Goal: Task Accomplishment & Management: Complete application form

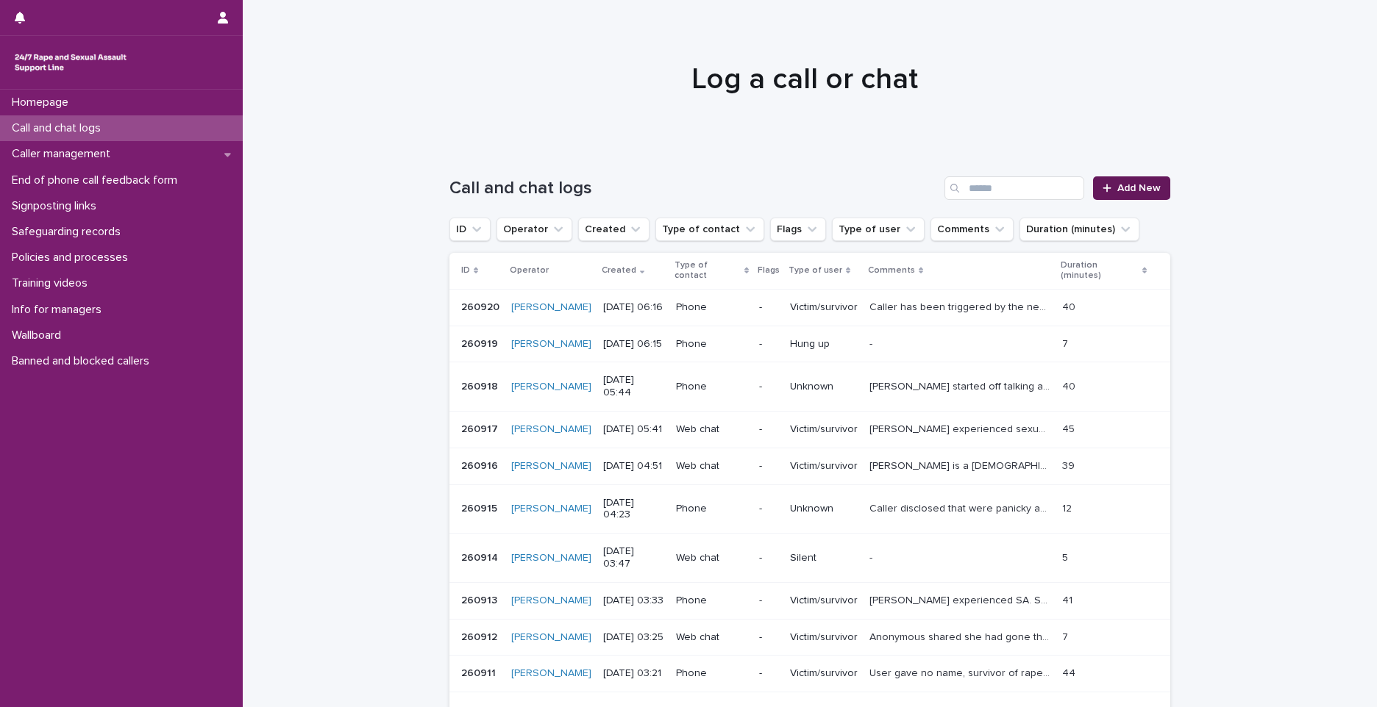
drag, startPoint x: 0, startPoint y: 0, endPoint x: 1102, endPoint y: 180, distance: 1116.3
click at [1102, 180] on link "Add New" at bounding box center [1131, 189] width 77 height 24
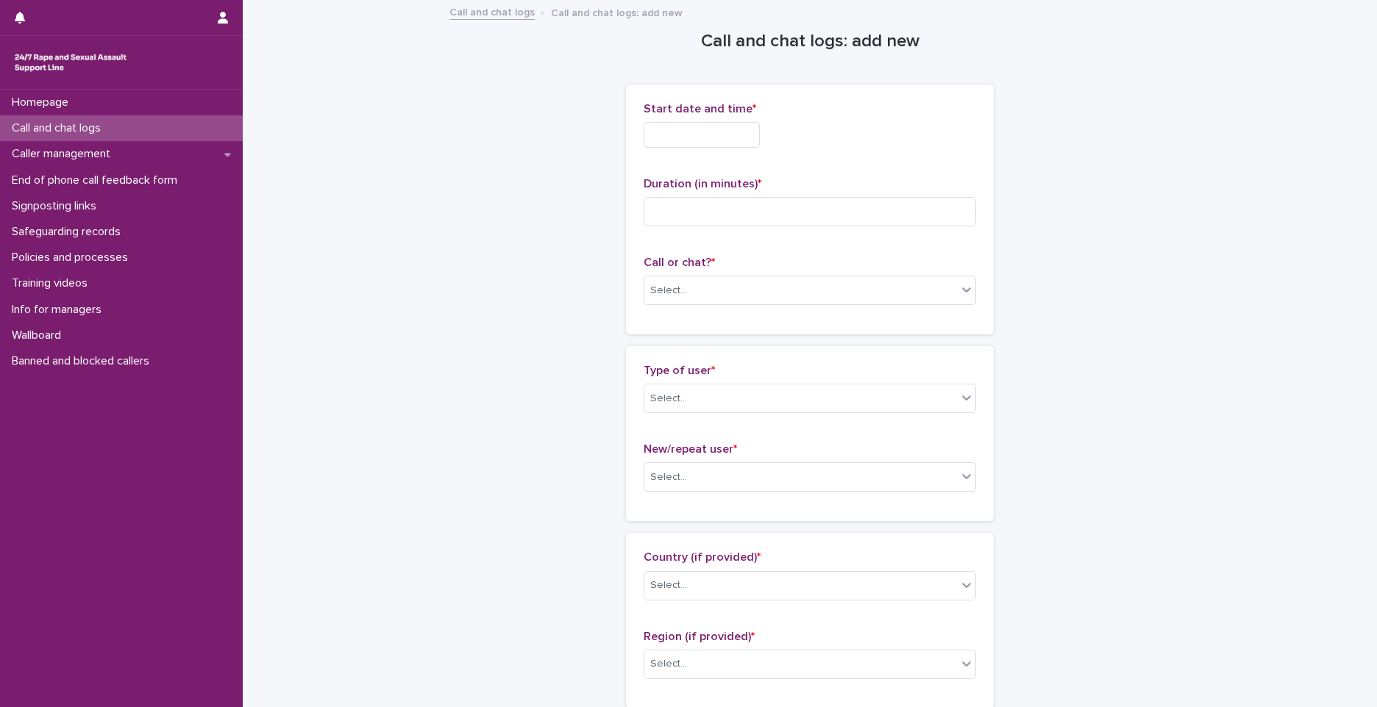
drag, startPoint x: 1118, startPoint y: 233, endPoint x: 1099, endPoint y: 229, distance: 18.8
click at [682, 138] on input "text" at bounding box center [702, 135] width 116 height 26
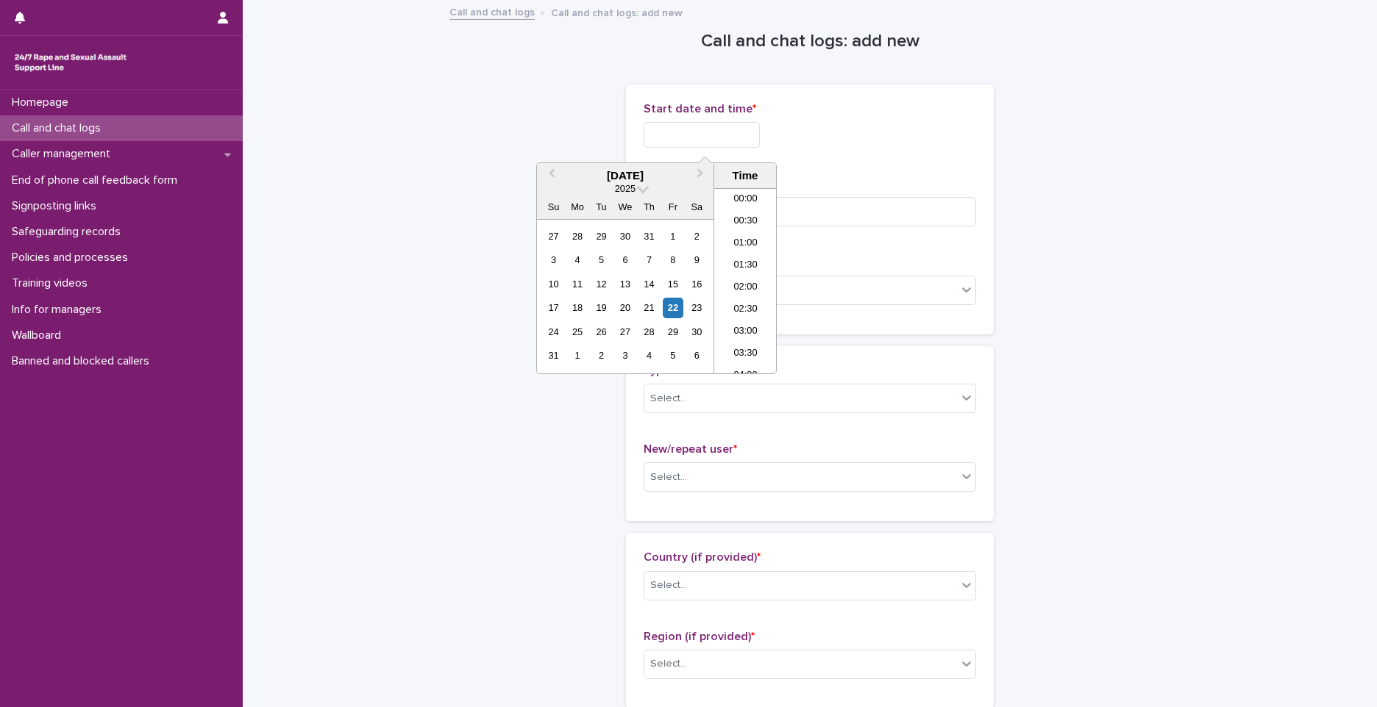
scroll to position [206, 0]
click at [746, 214] on li "05:00" at bounding box center [745, 215] width 63 height 22
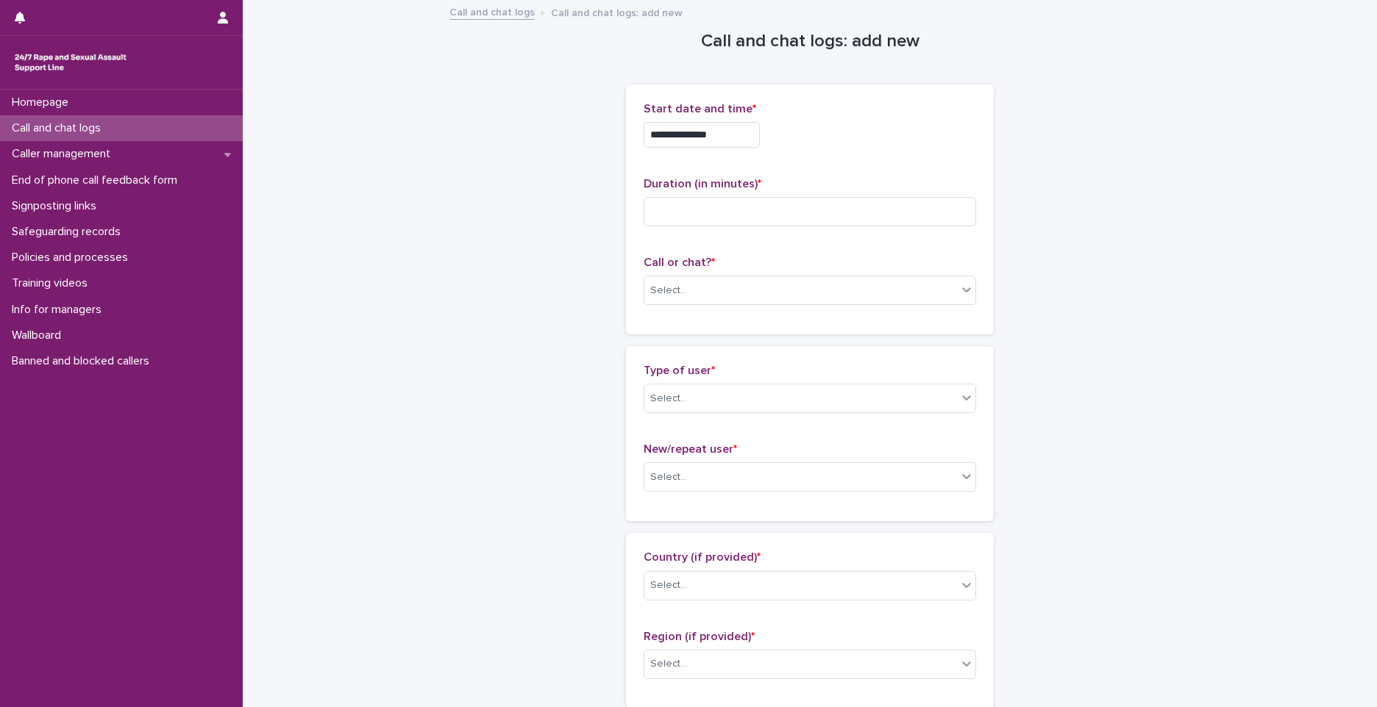
click at [739, 135] on input "**********" at bounding box center [702, 135] width 116 height 26
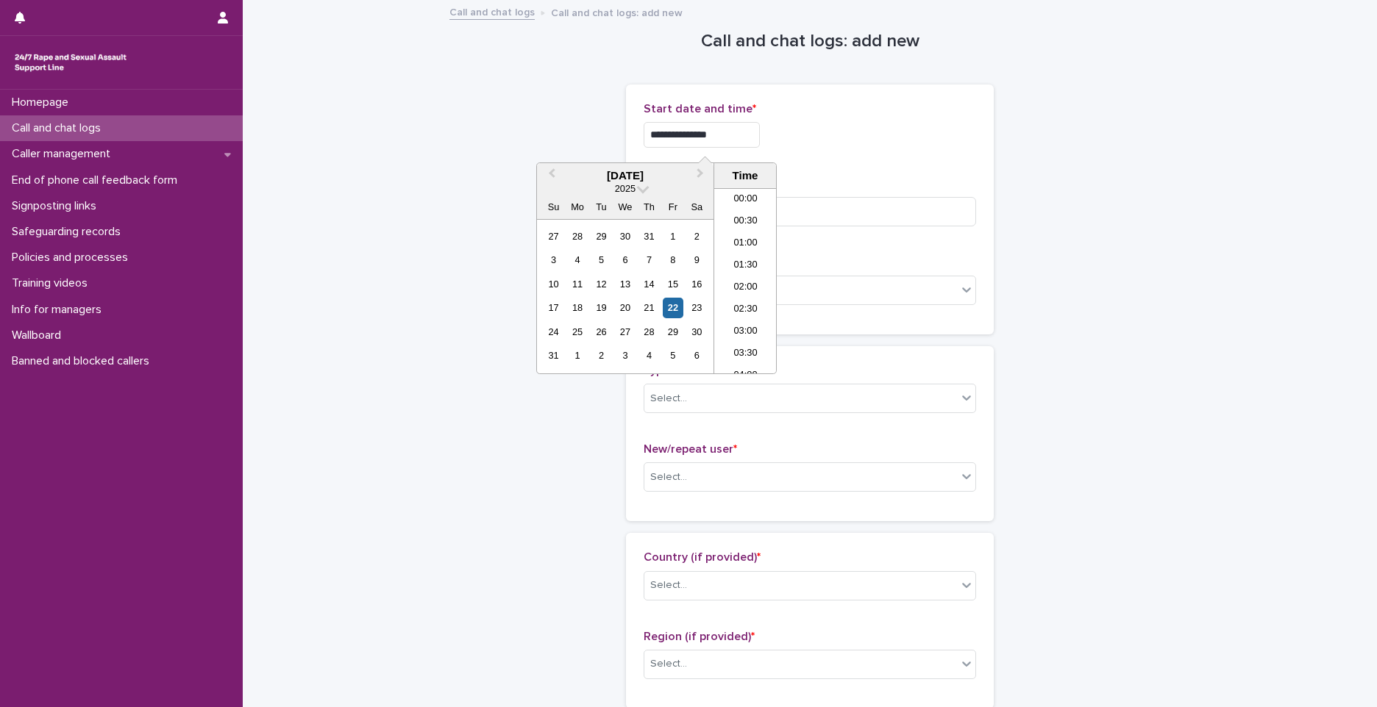
scroll to position [140, 0]
type input "**********"
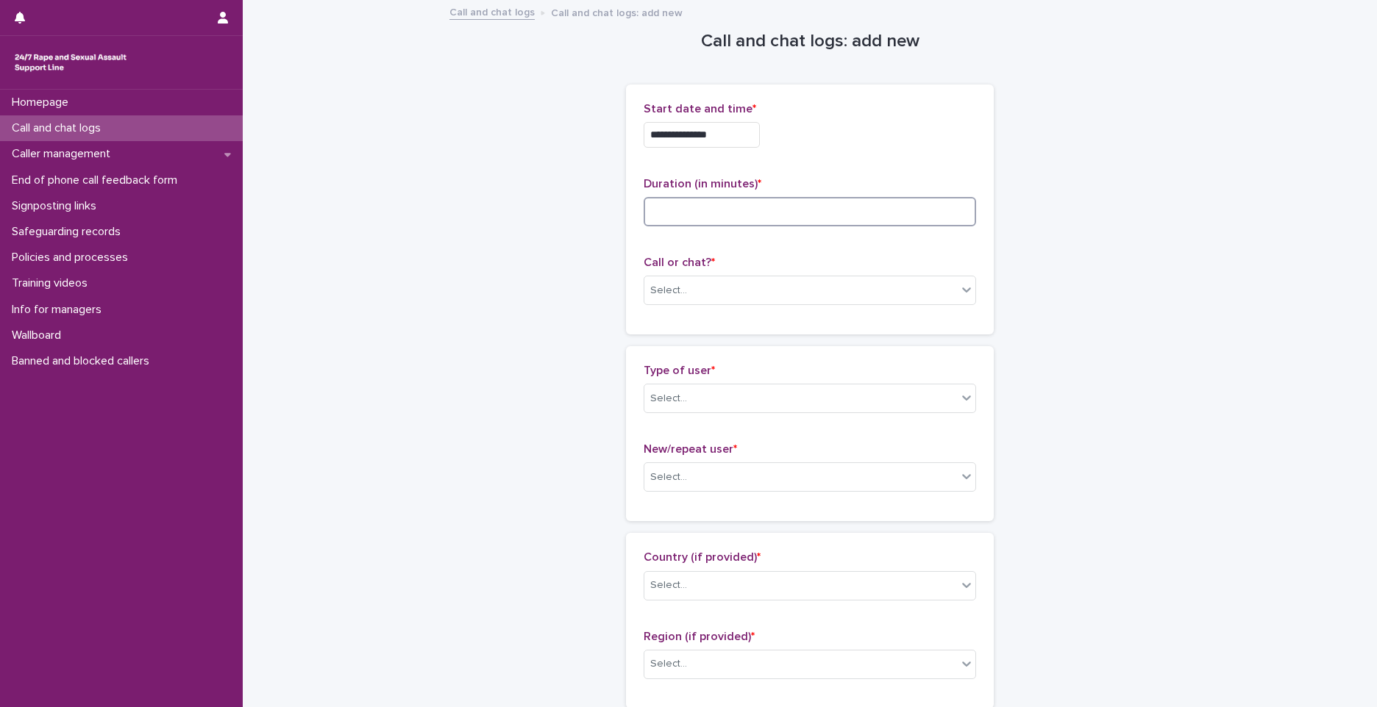
click at [879, 216] on input at bounding box center [810, 211] width 332 height 29
type input "**"
click at [674, 296] on div "Select..." at bounding box center [668, 290] width 37 height 15
click at [692, 340] on div "Web chat" at bounding box center [804, 345] width 331 height 26
click at [688, 389] on div "Select..." at bounding box center [800, 399] width 313 height 24
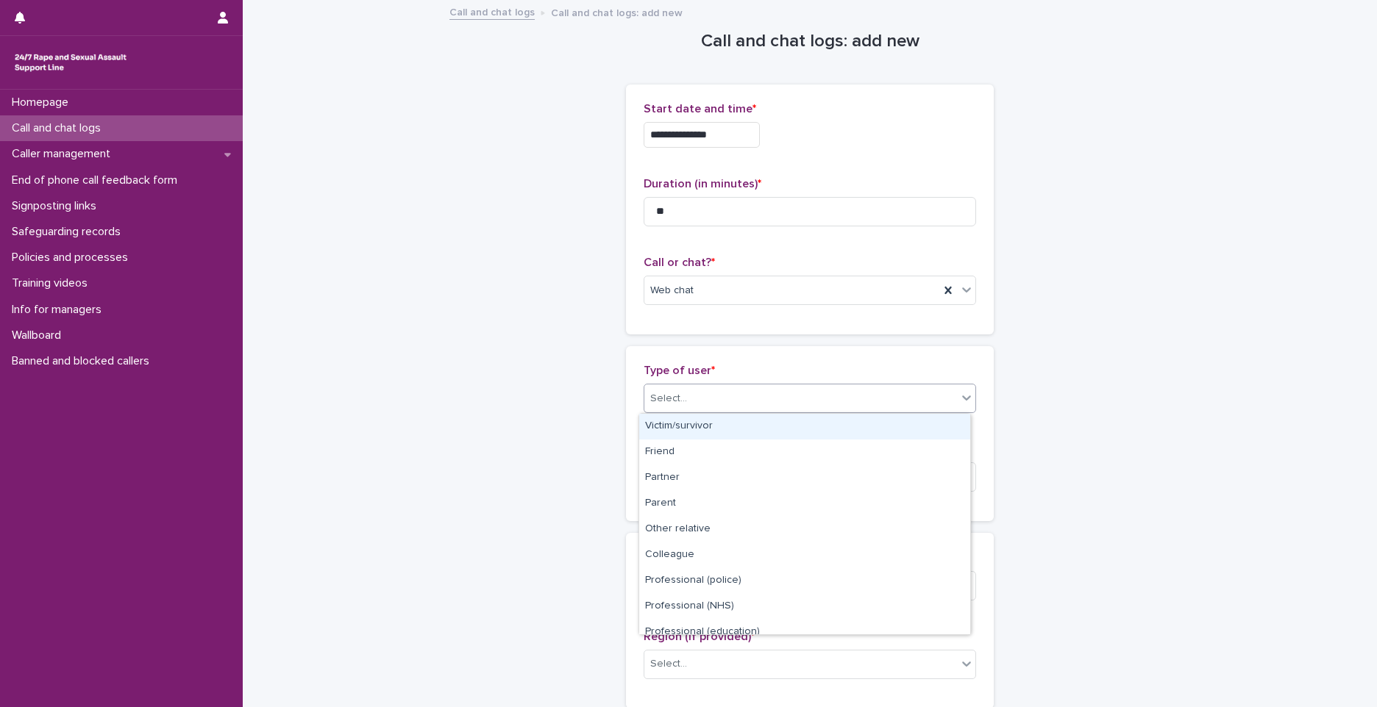
click at [696, 424] on div "Victim/survivor" at bounding box center [804, 427] width 331 height 26
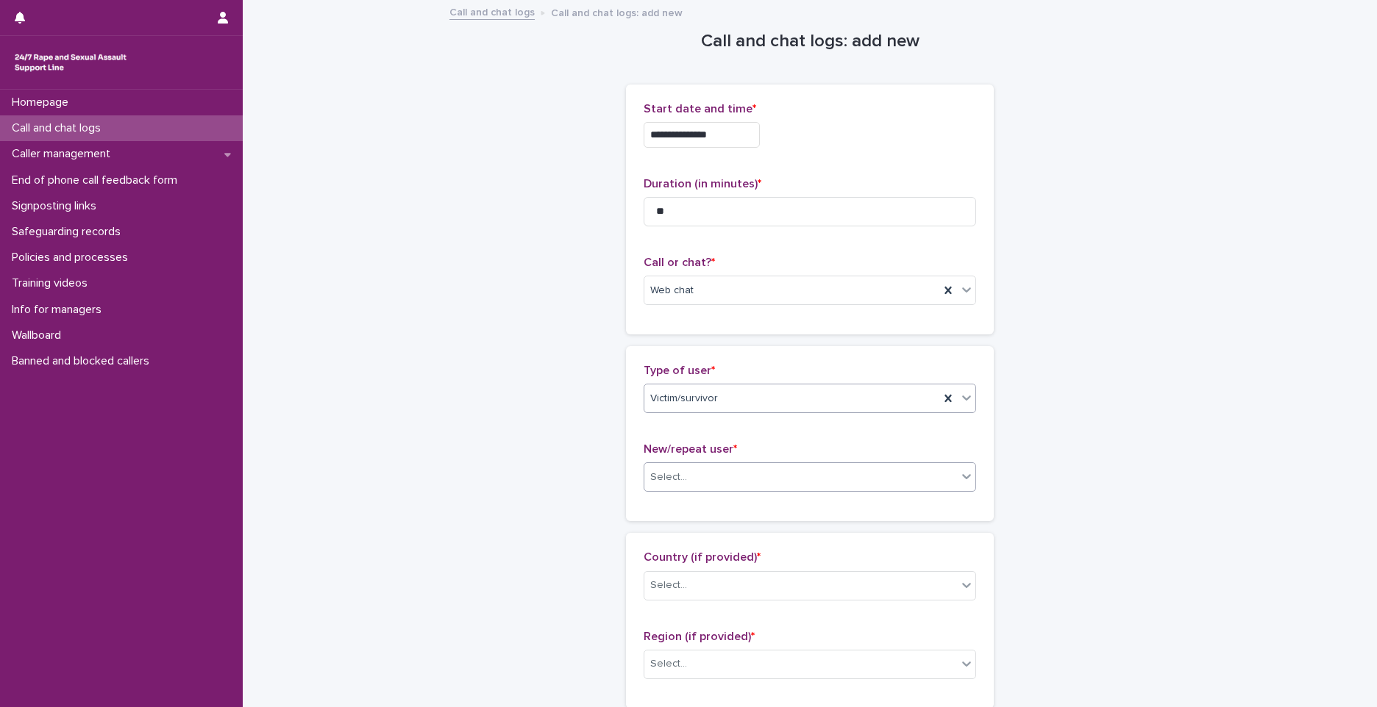
click at [695, 471] on div "Select..." at bounding box center [800, 478] width 313 height 24
click at [669, 536] on div "New user" at bounding box center [804, 531] width 331 height 26
click at [916, 407] on div "Victim/survivor" at bounding box center [791, 399] width 295 height 24
click at [721, 303] on div "Web chat" at bounding box center [810, 290] width 332 height 29
click at [715, 475] on div "New user" at bounding box center [791, 478] width 295 height 24
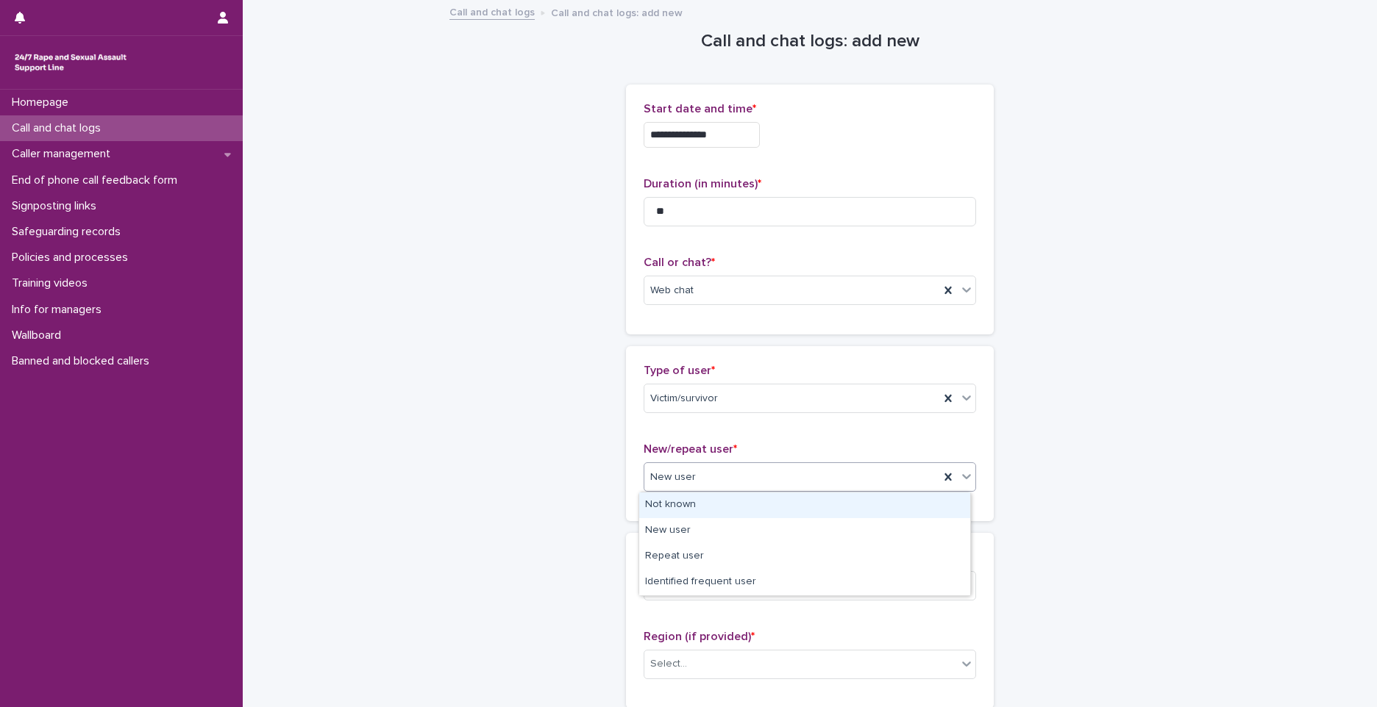
click at [674, 500] on div "Not known" at bounding box center [804, 506] width 331 height 26
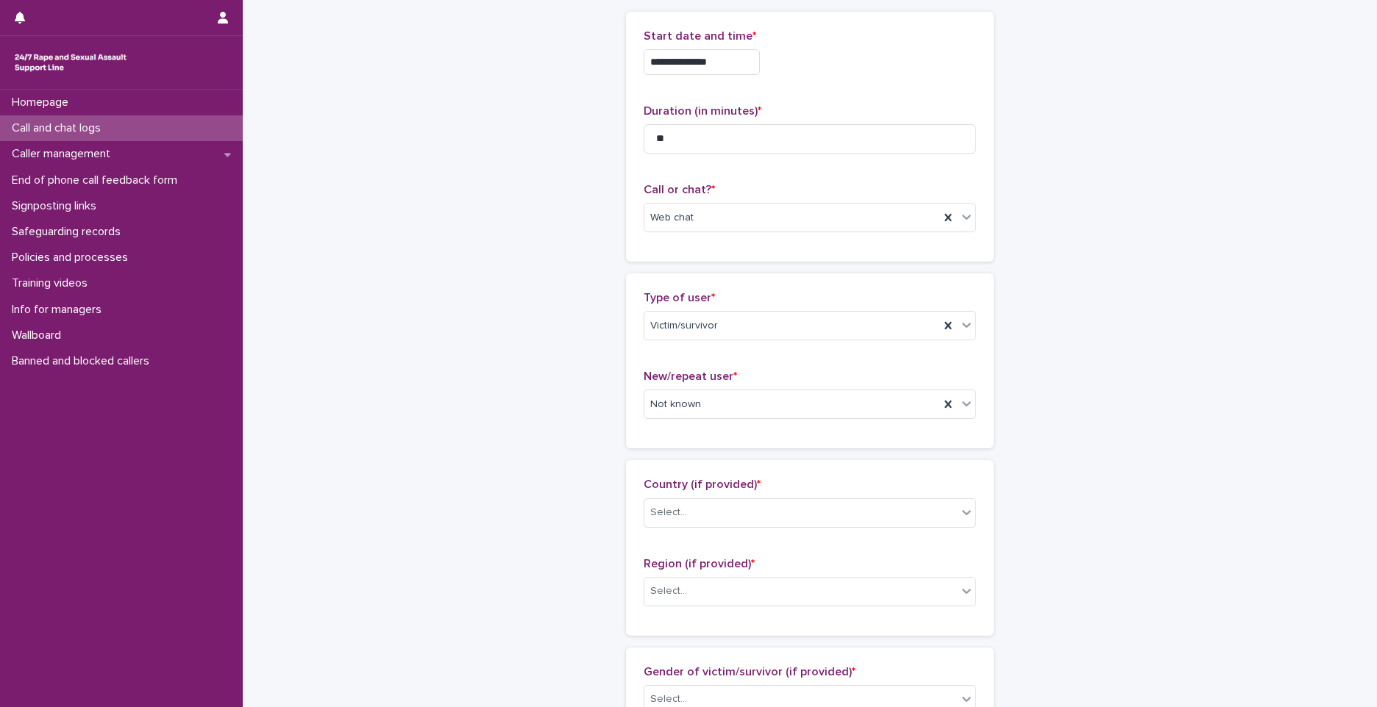
scroll to position [74, 0]
click at [704, 507] on div "Select..." at bounding box center [800, 512] width 313 height 24
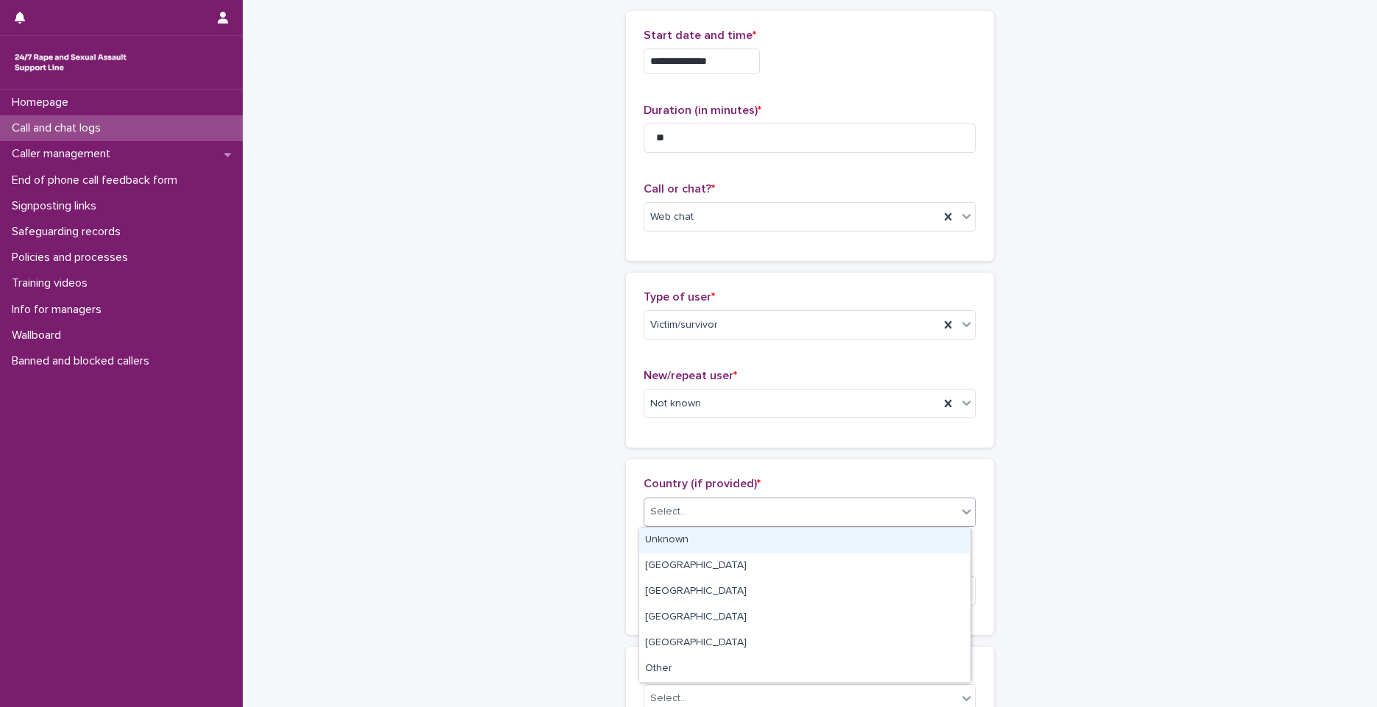
click at [697, 543] on div "Unknown" at bounding box center [804, 541] width 331 height 26
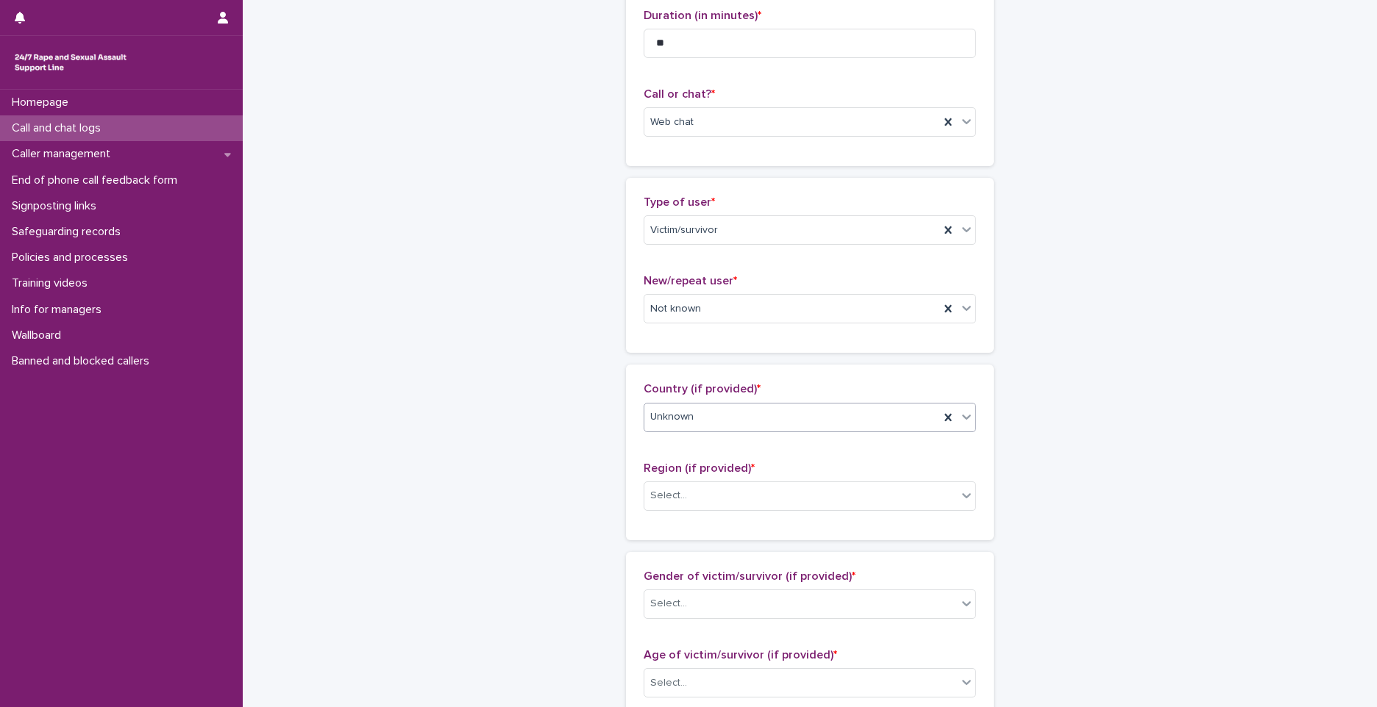
scroll to position [294, 0]
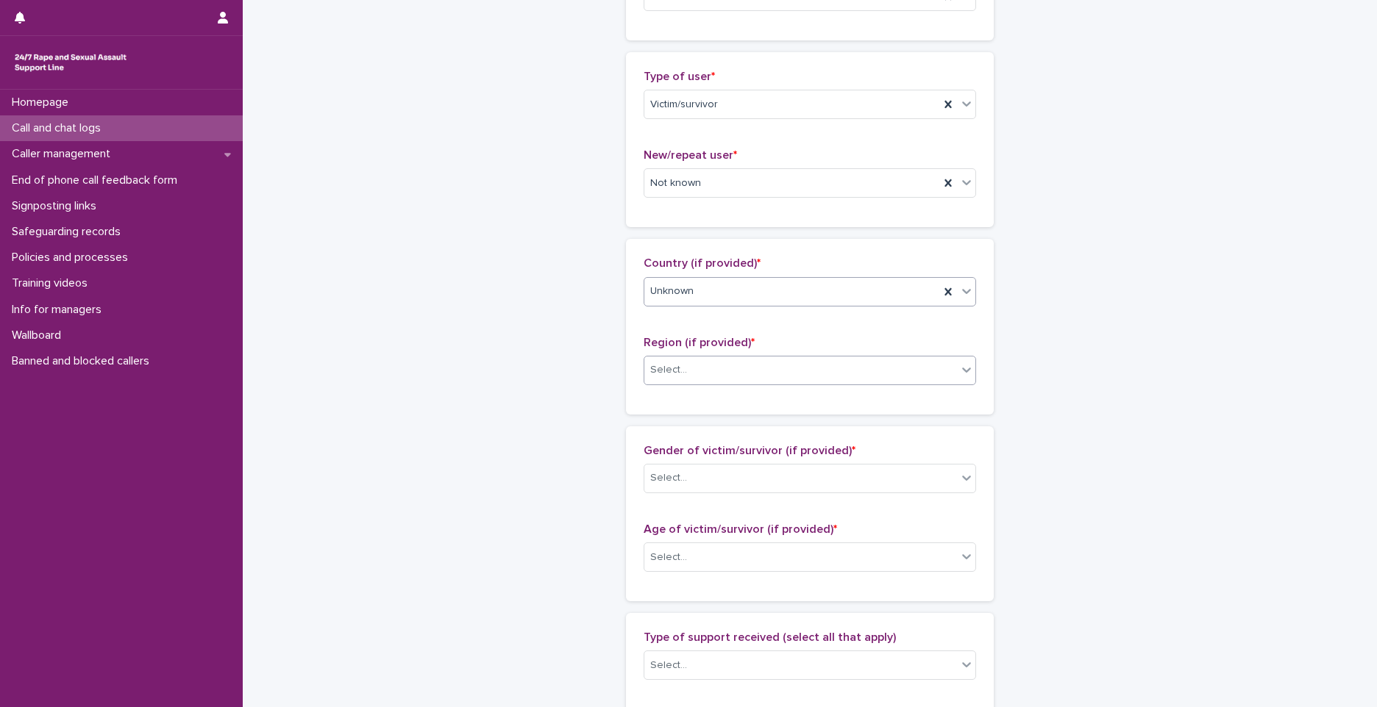
click at [697, 377] on div "Select..." at bounding box center [800, 370] width 313 height 24
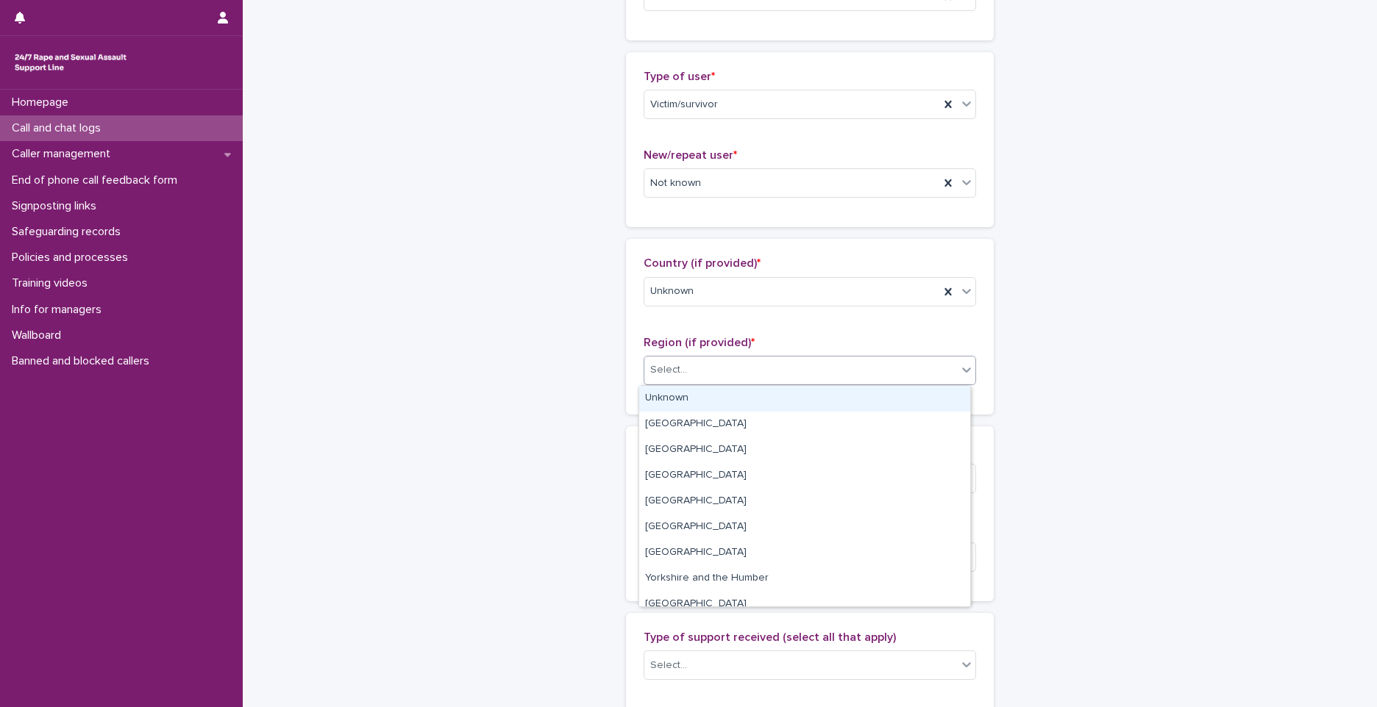
click at [695, 409] on div "Unknown" at bounding box center [804, 399] width 331 height 26
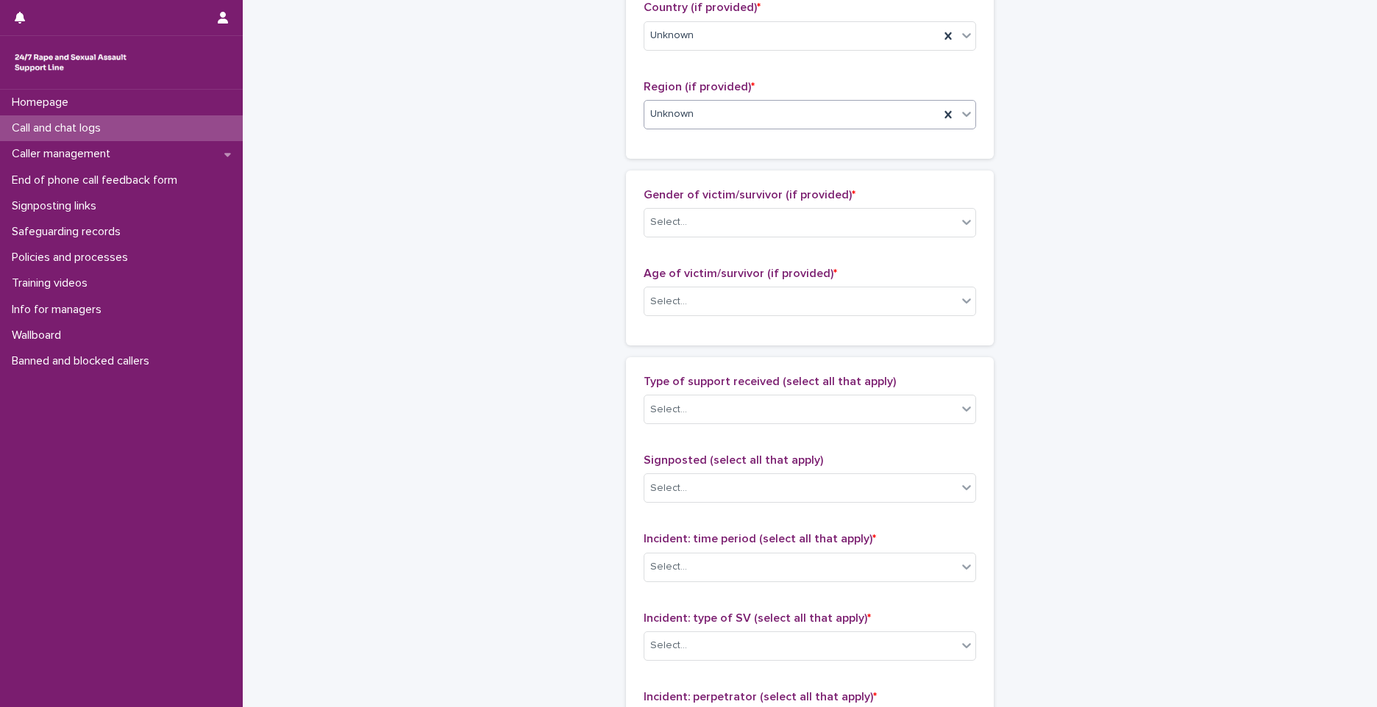
scroll to position [588, 0]
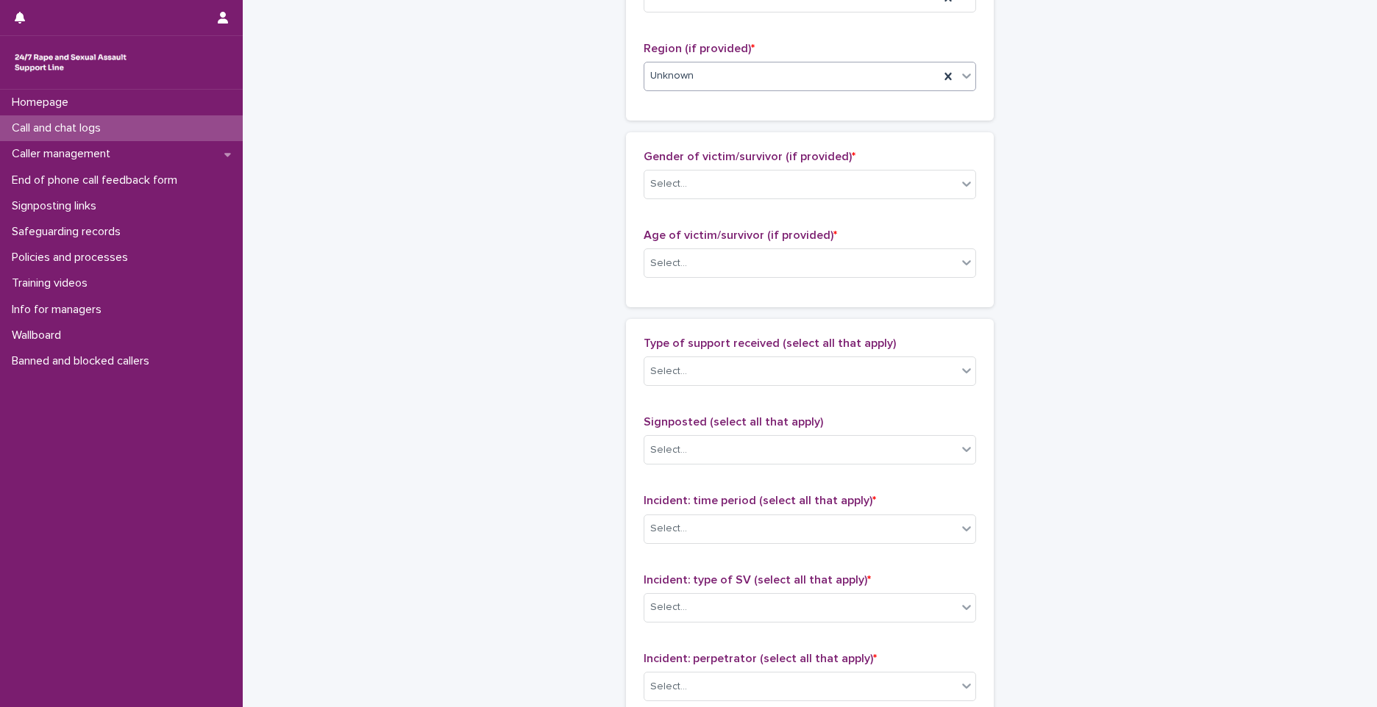
click at [723, 166] on div "Gender of victim/survivor (if provided) * Select..." at bounding box center [810, 180] width 332 height 61
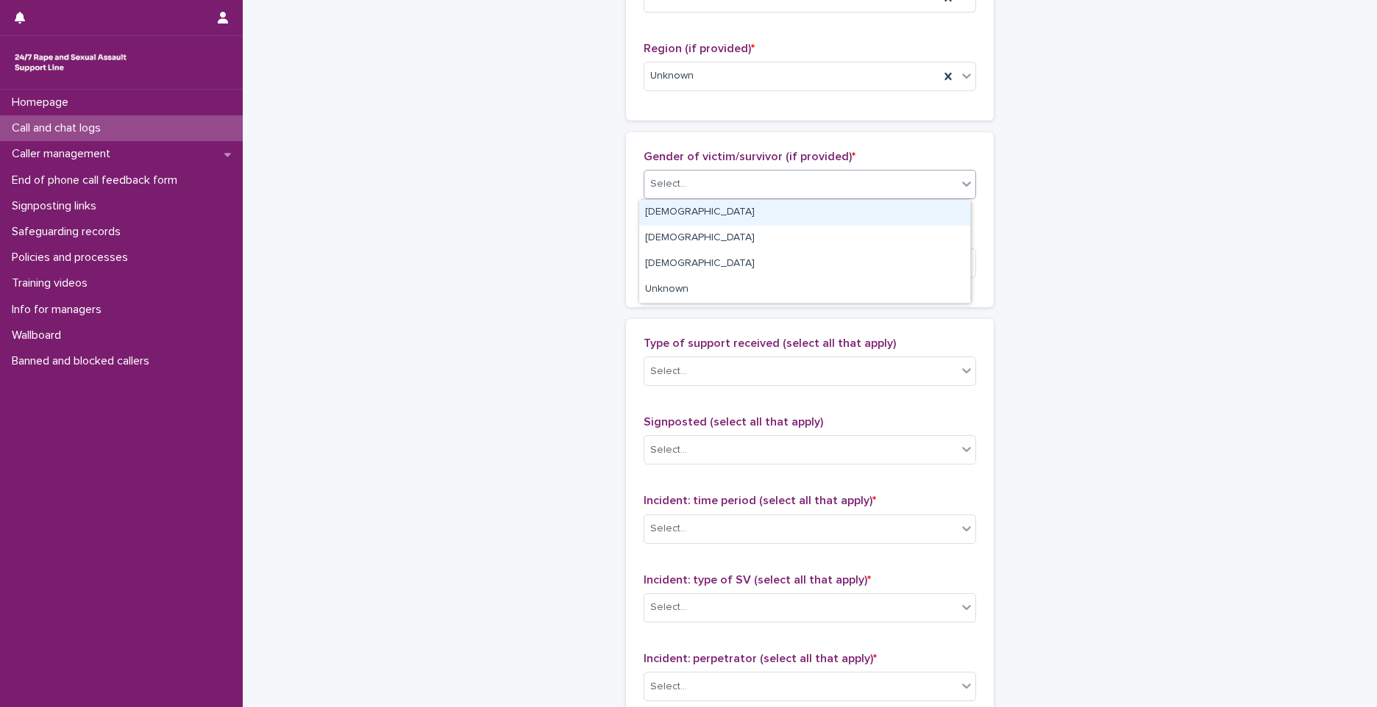
click at [718, 188] on div "Select..." at bounding box center [800, 184] width 313 height 24
click at [689, 218] on div "[DEMOGRAPHIC_DATA]" at bounding box center [804, 213] width 331 height 26
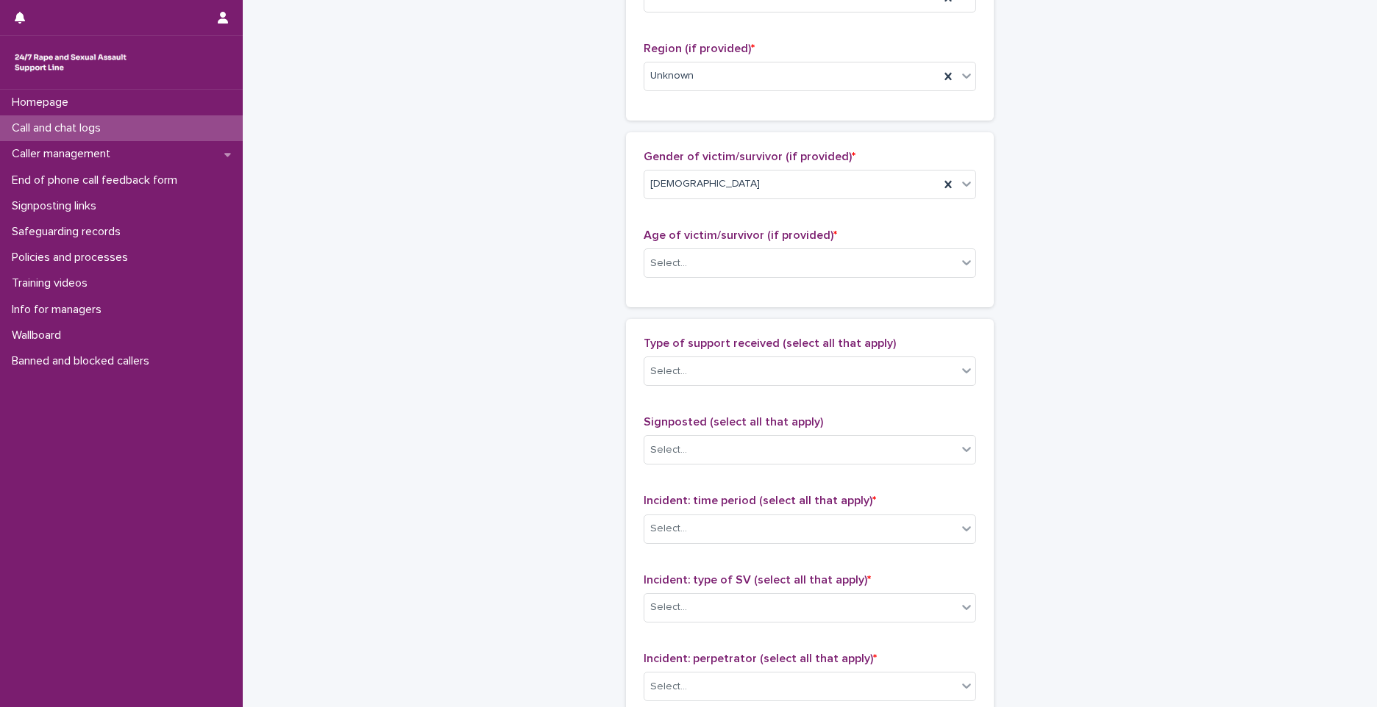
click at [1175, 396] on div "**********" at bounding box center [810, 246] width 1134 height 1666
click at [697, 252] on div "Select..." at bounding box center [800, 264] width 313 height 24
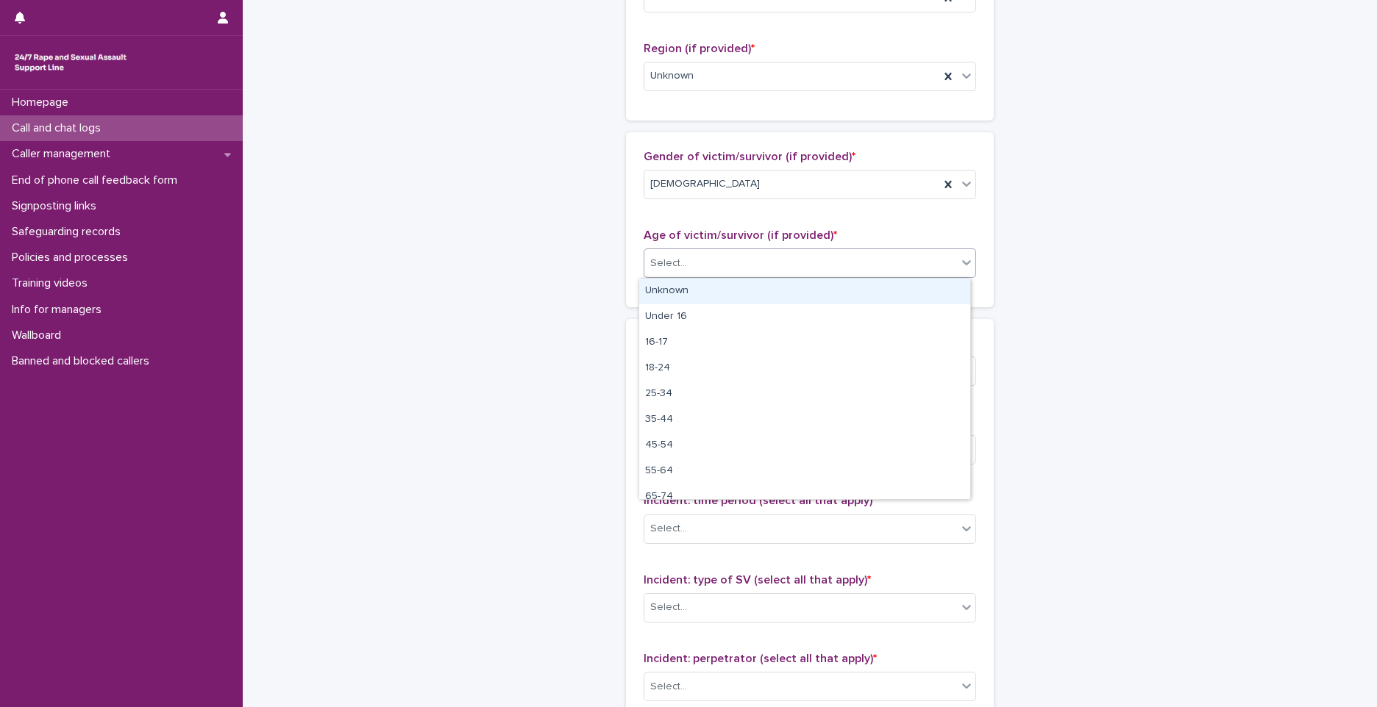
click at [677, 291] on div "Unknown" at bounding box center [804, 292] width 331 height 26
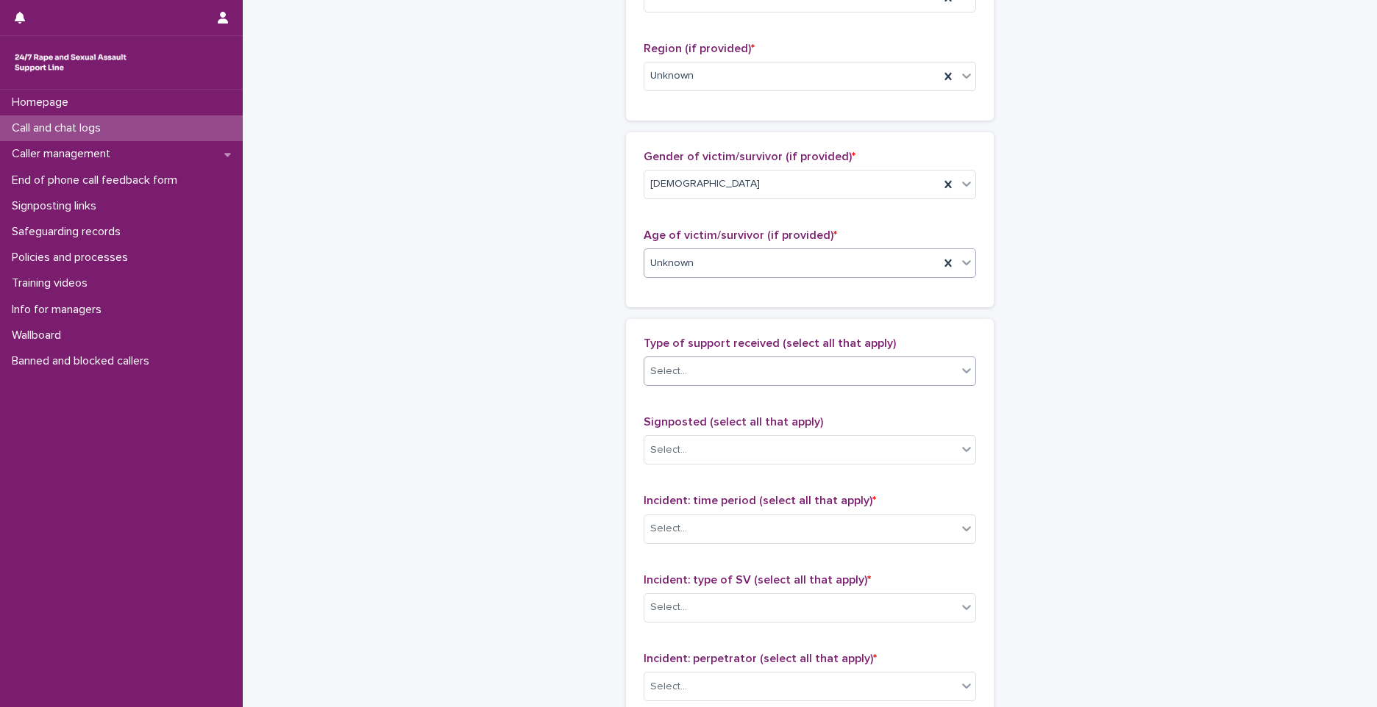
click at [677, 368] on div "Select..." at bounding box center [668, 371] width 37 height 15
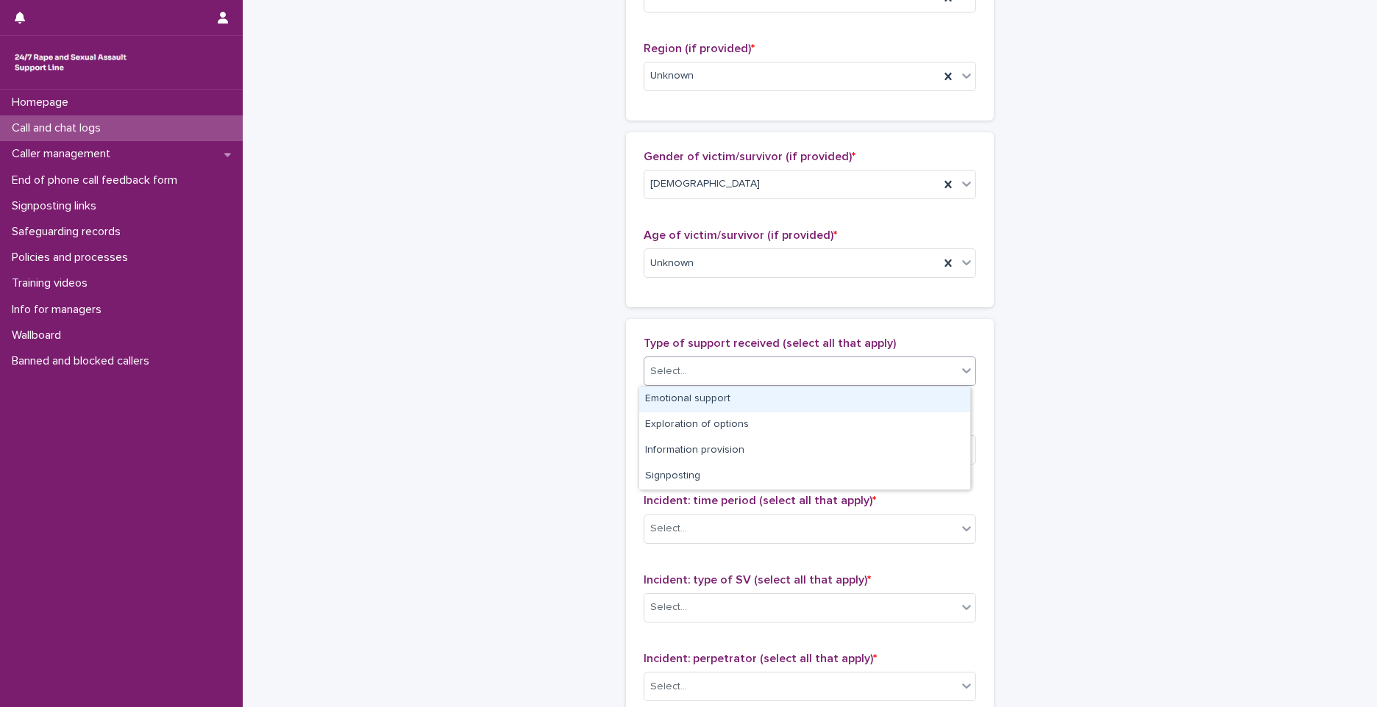
click at [677, 400] on div "Emotional support" at bounding box center [804, 400] width 331 height 26
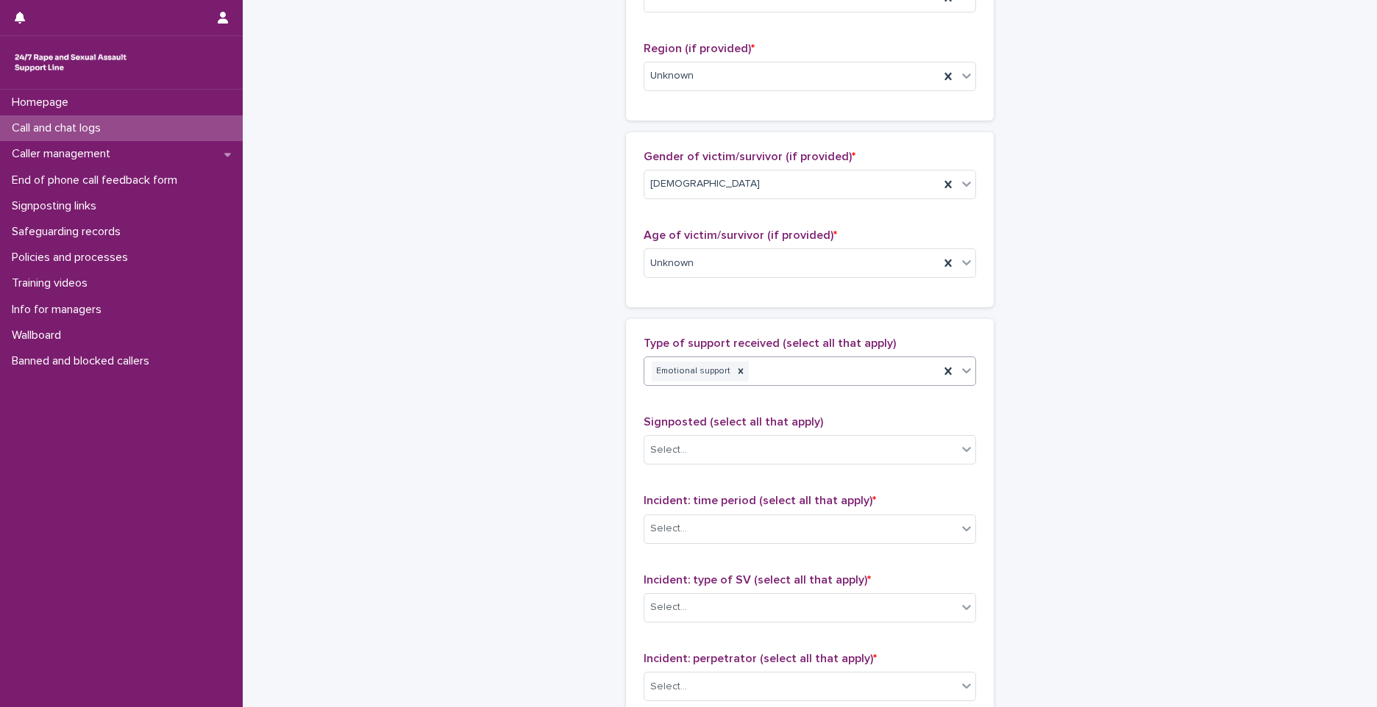
click at [815, 372] on div "Emotional support" at bounding box center [791, 372] width 295 height 26
click at [709, 396] on div "Exploration of options" at bounding box center [804, 400] width 331 height 26
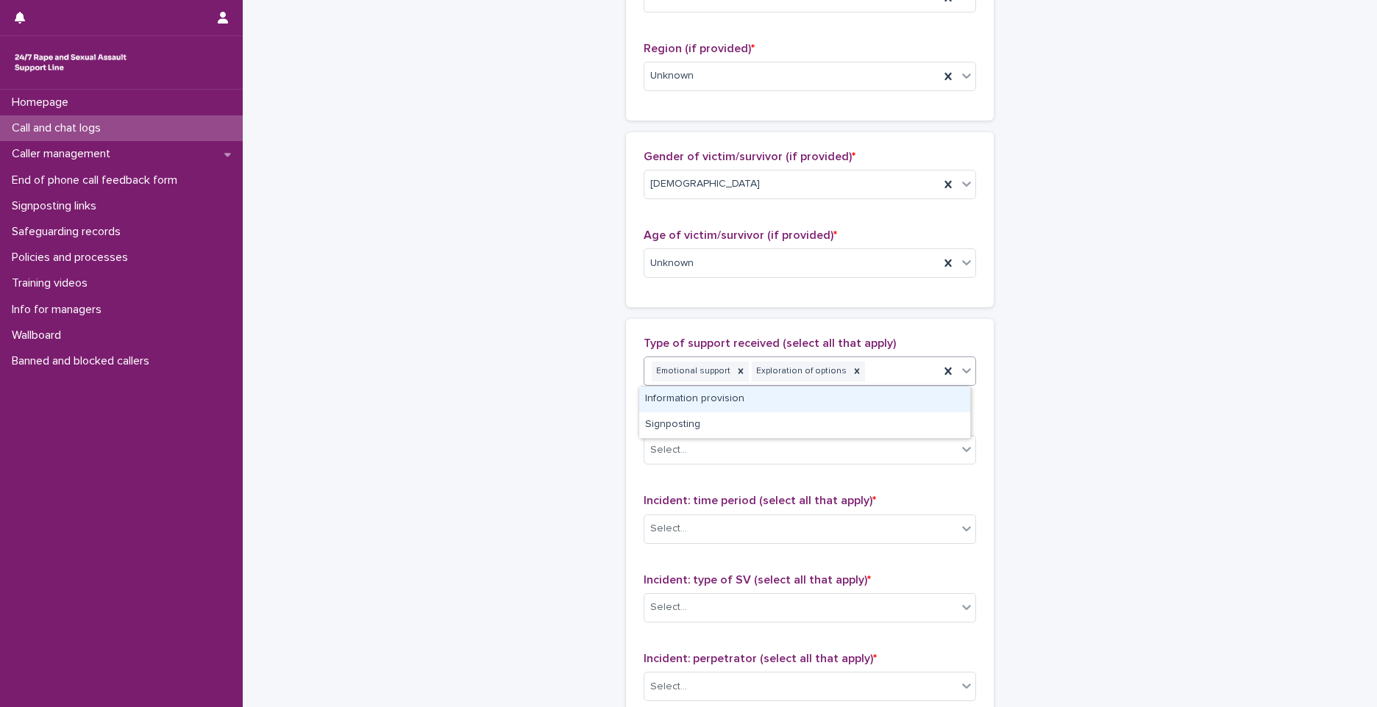
click at [872, 376] on div "Emotional support Exploration of options" at bounding box center [791, 372] width 295 height 26
click at [776, 403] on div "Information provision" at bounding box center [804, 400] width 331 height 26
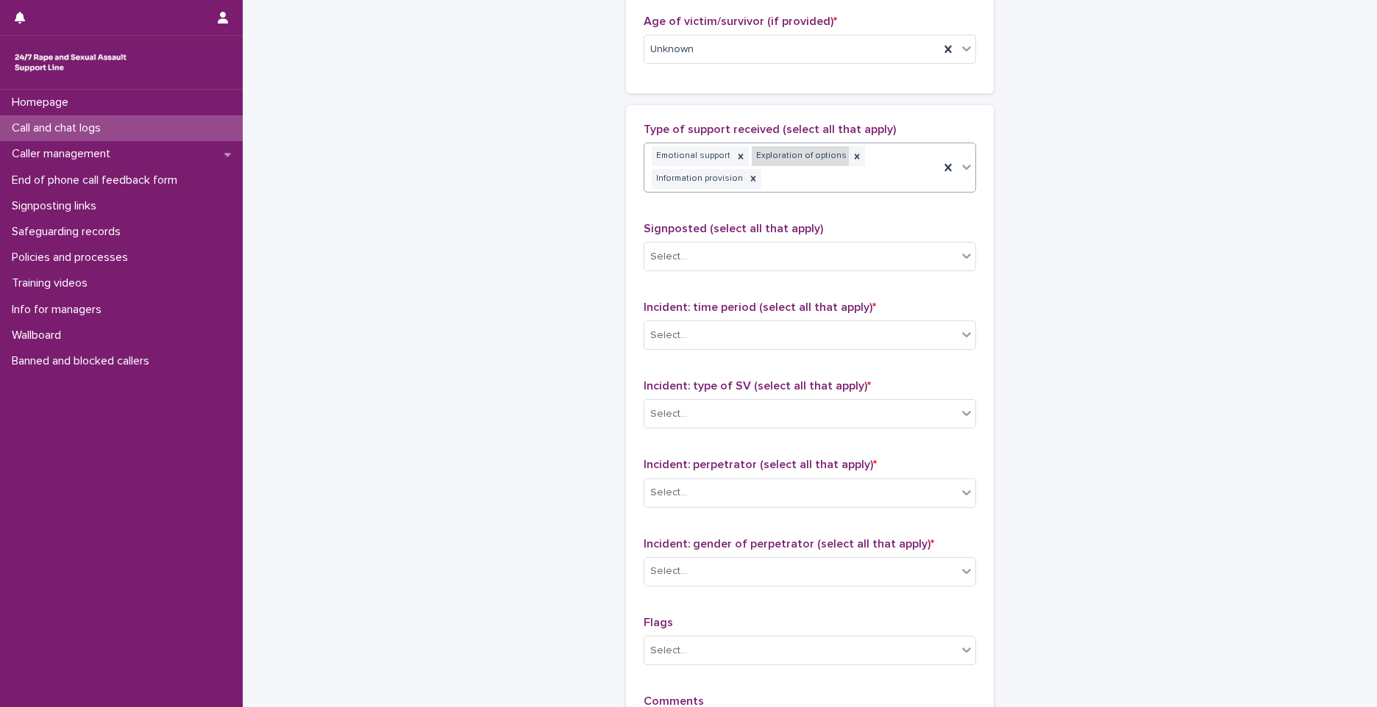
scroll to position [819, 0]
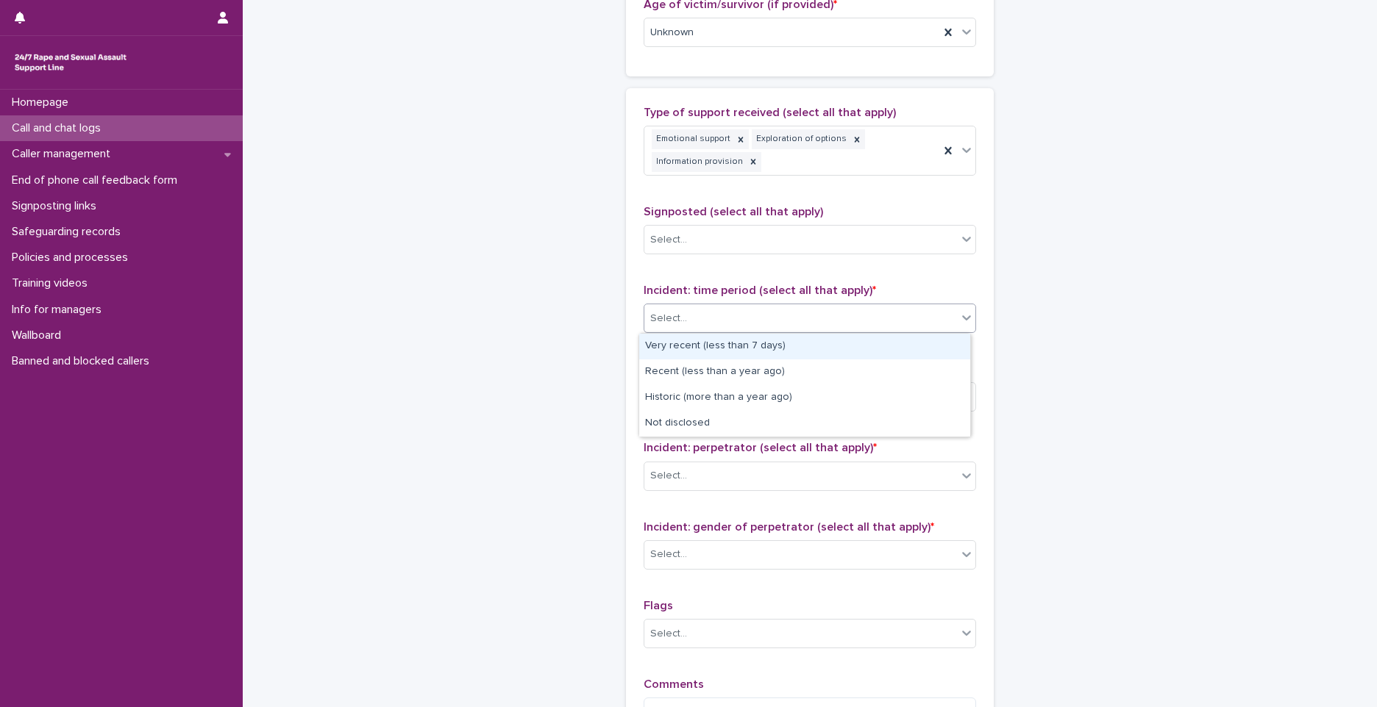
click at [675, 318] on div "Select..." at bounding box center [668, 318] width 37 height 15
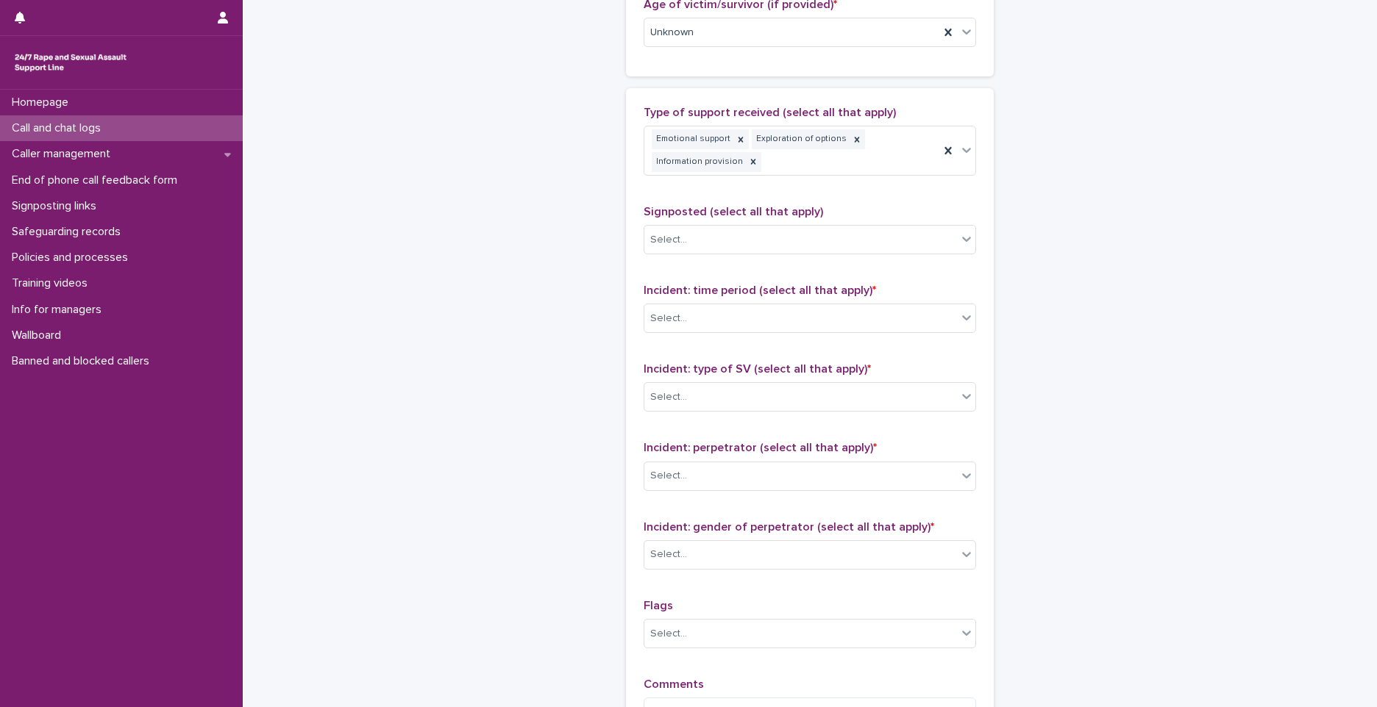
click at [717, 397] on div "Select..." at bounding box center [800, 397] width 313 height 24
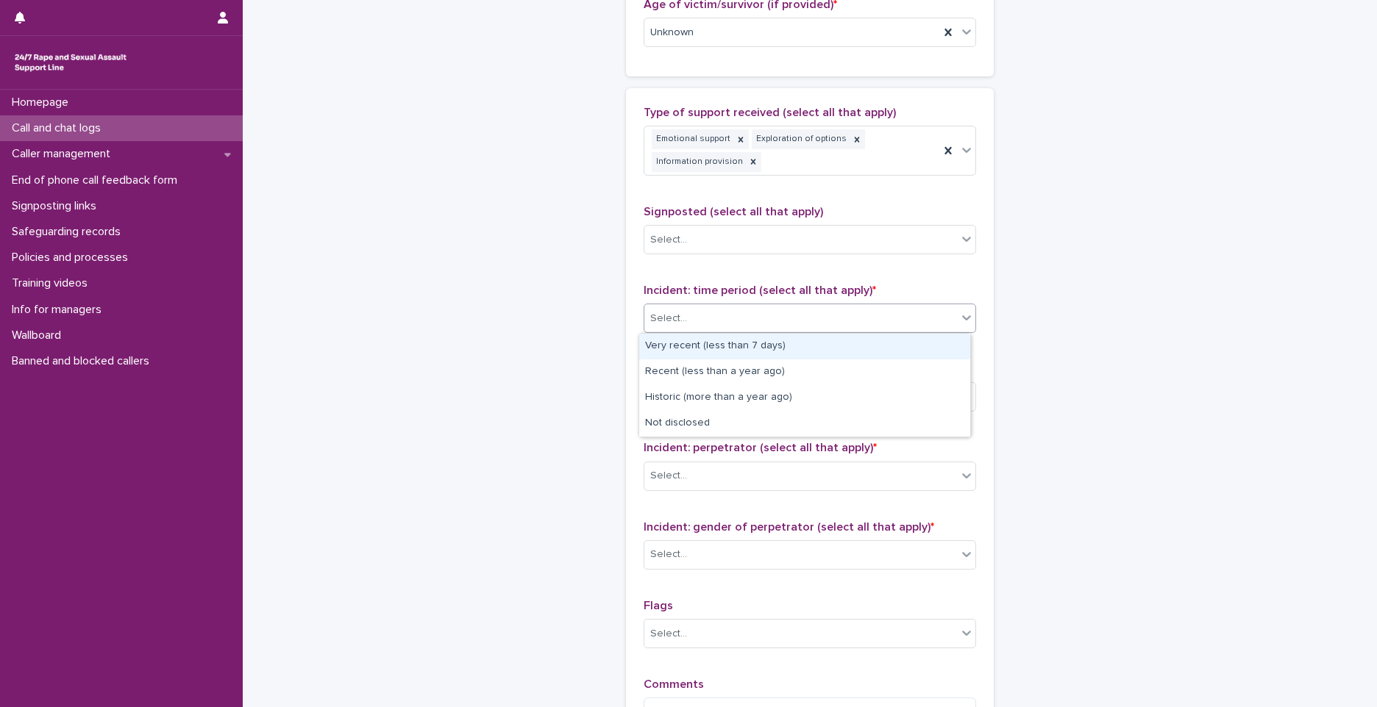
click at [714, 304] on div "Select..." at bounding box center [810, 318] width 332 height 29
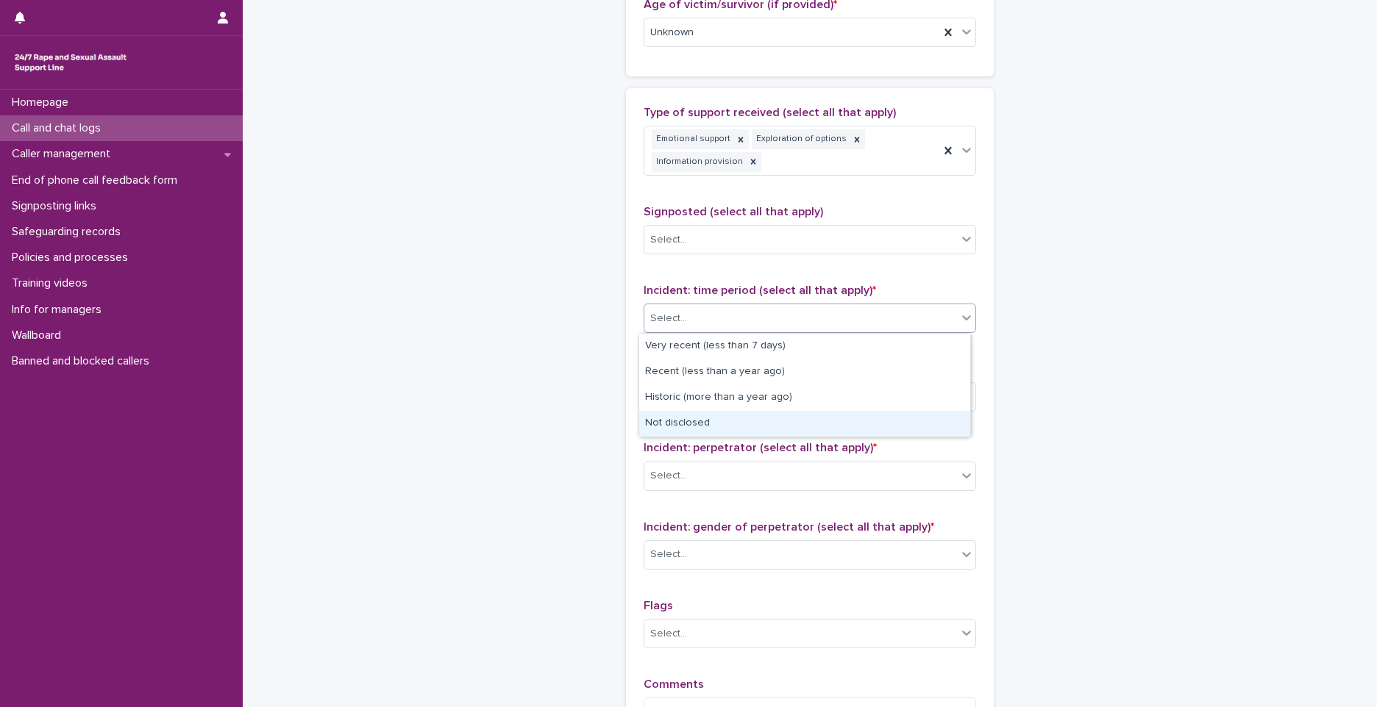
click at [669, 425] on div "Not disclosed" at bounding box center [804, 424] width 331 height 26
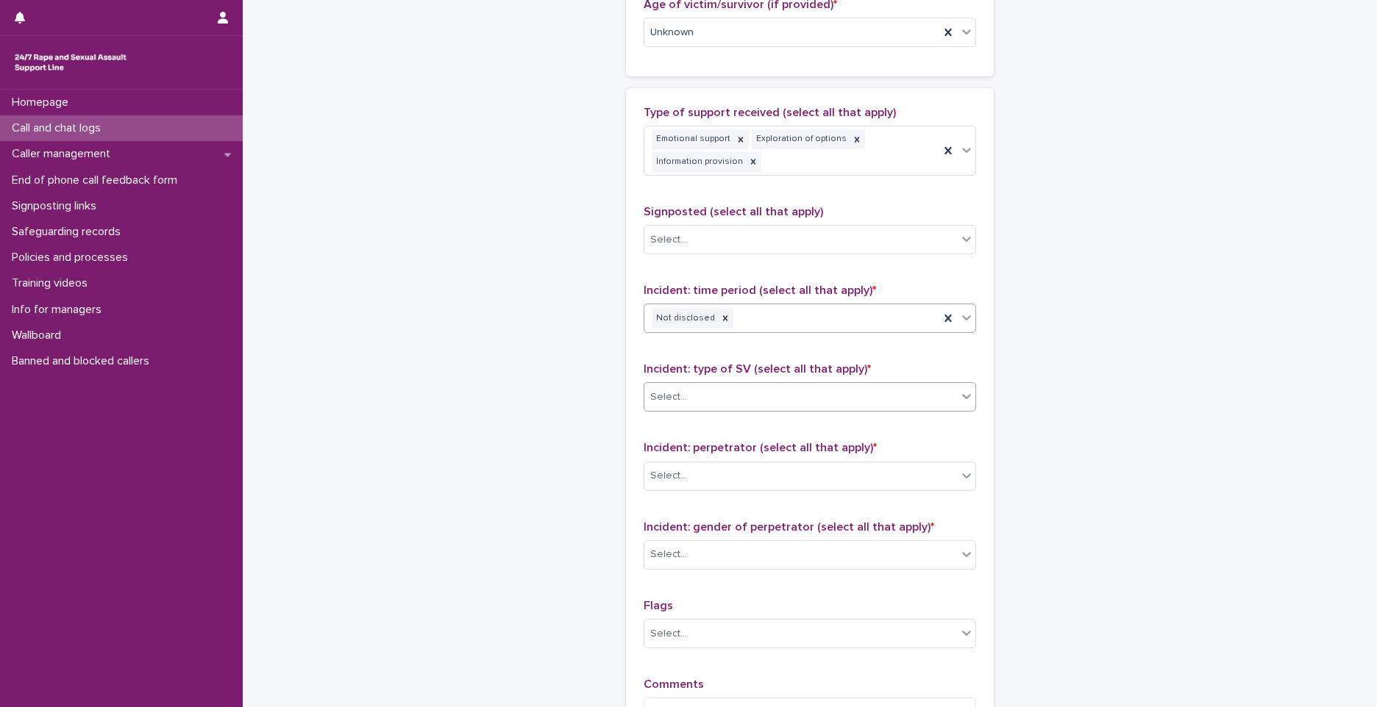
click at [699, 382] on div "Select..." at bounding box center [810, 396] width 332 height 29
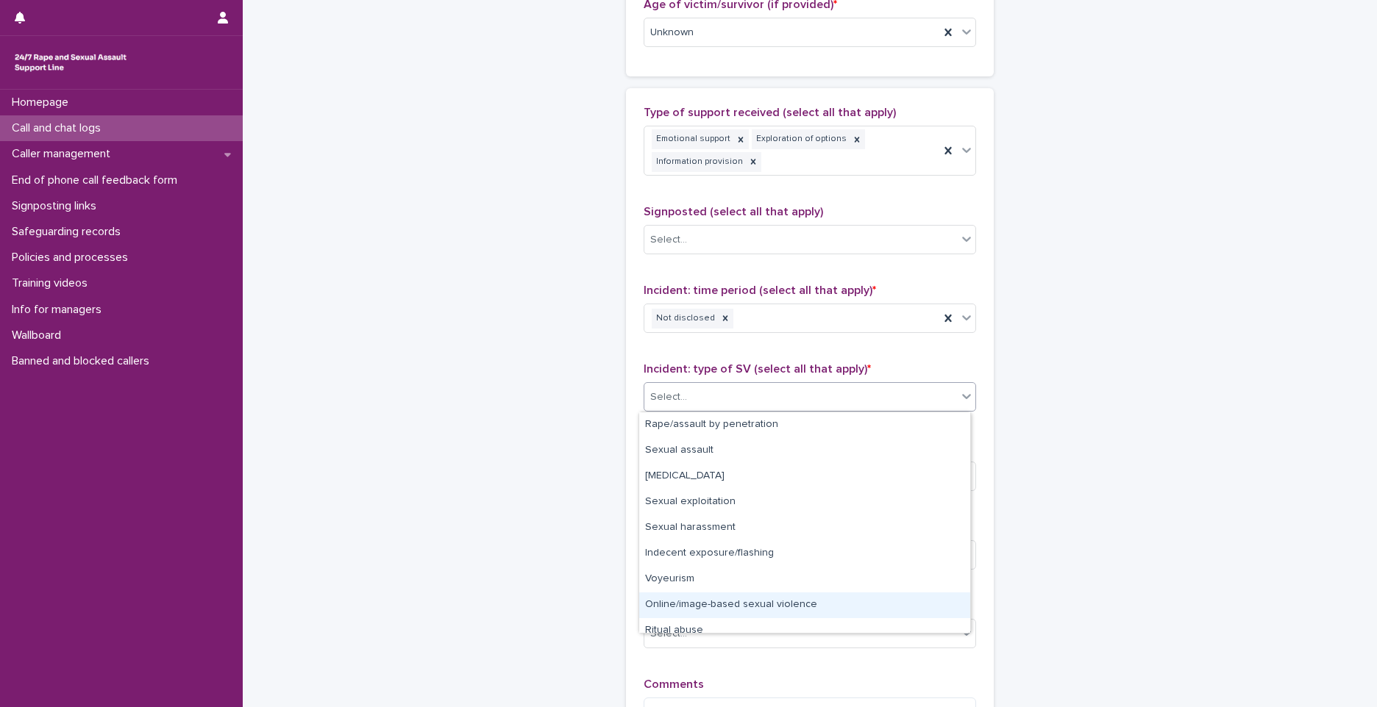
click at [691, 602] on div "Online/image-based sexual violence" at bounding box center [804, 606] width 331 height 26
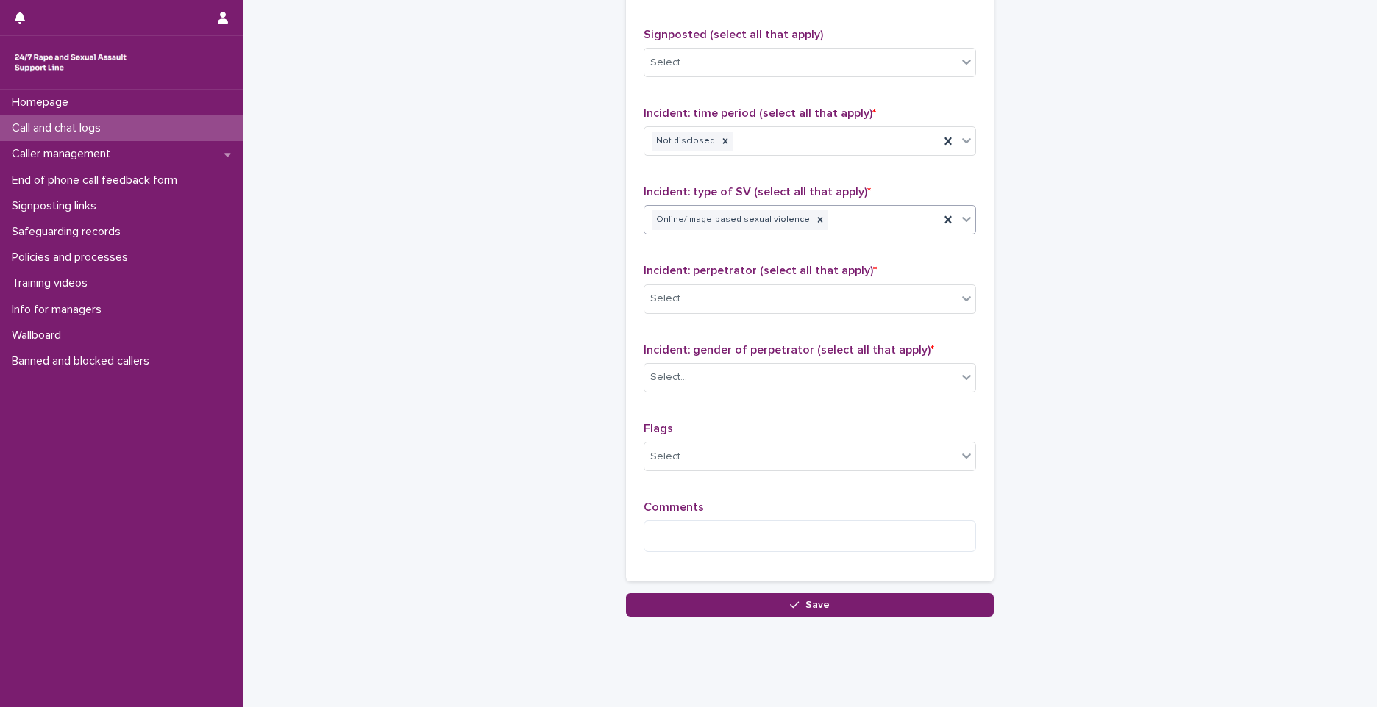
scroll to position [1022, 0]
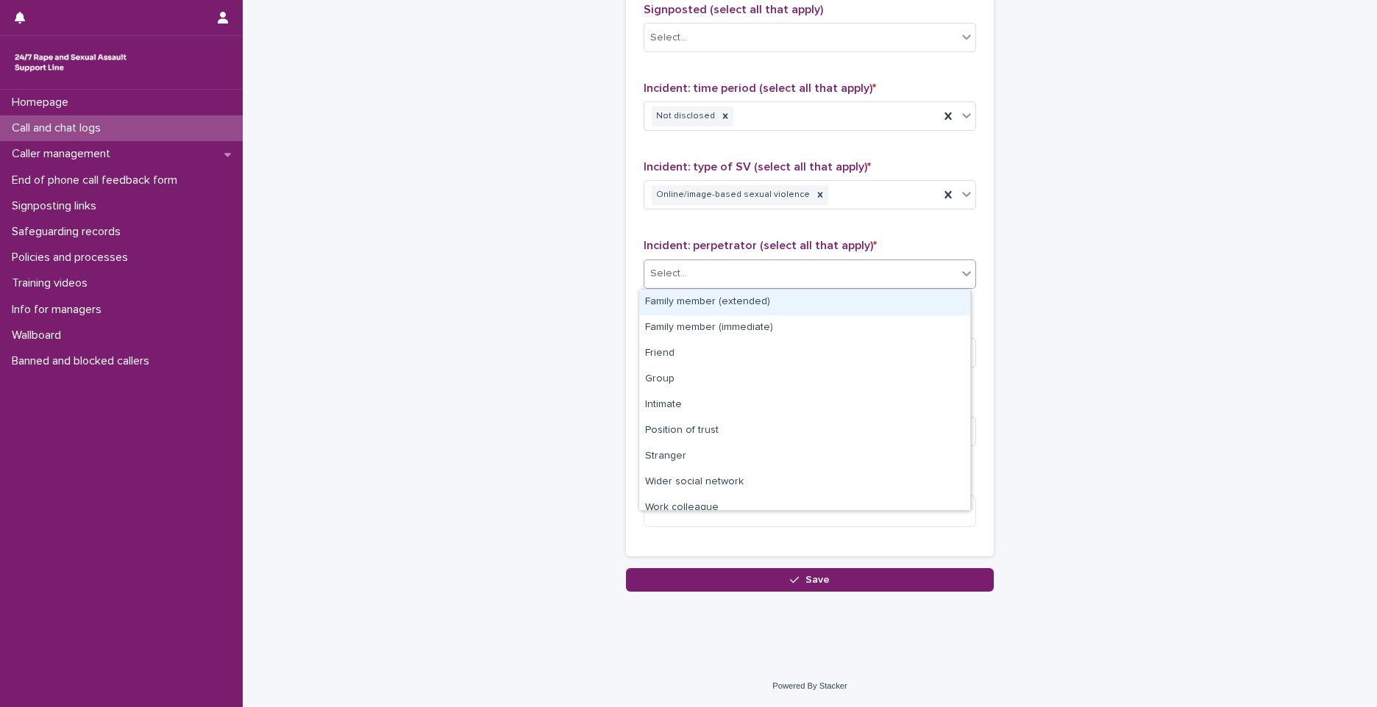
click at [723, 286] on div "Select..." at bounding box center [810, 274] width 332 height 29
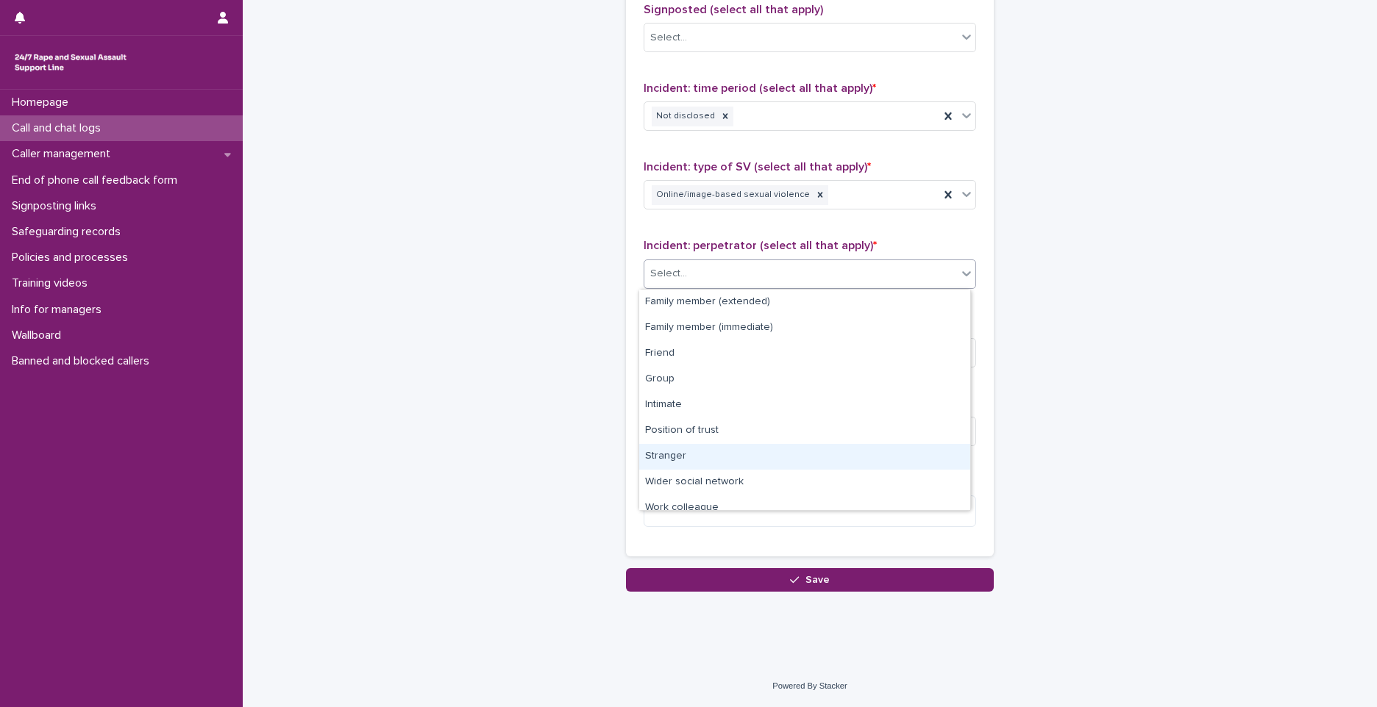
scroll to position [63, 0]
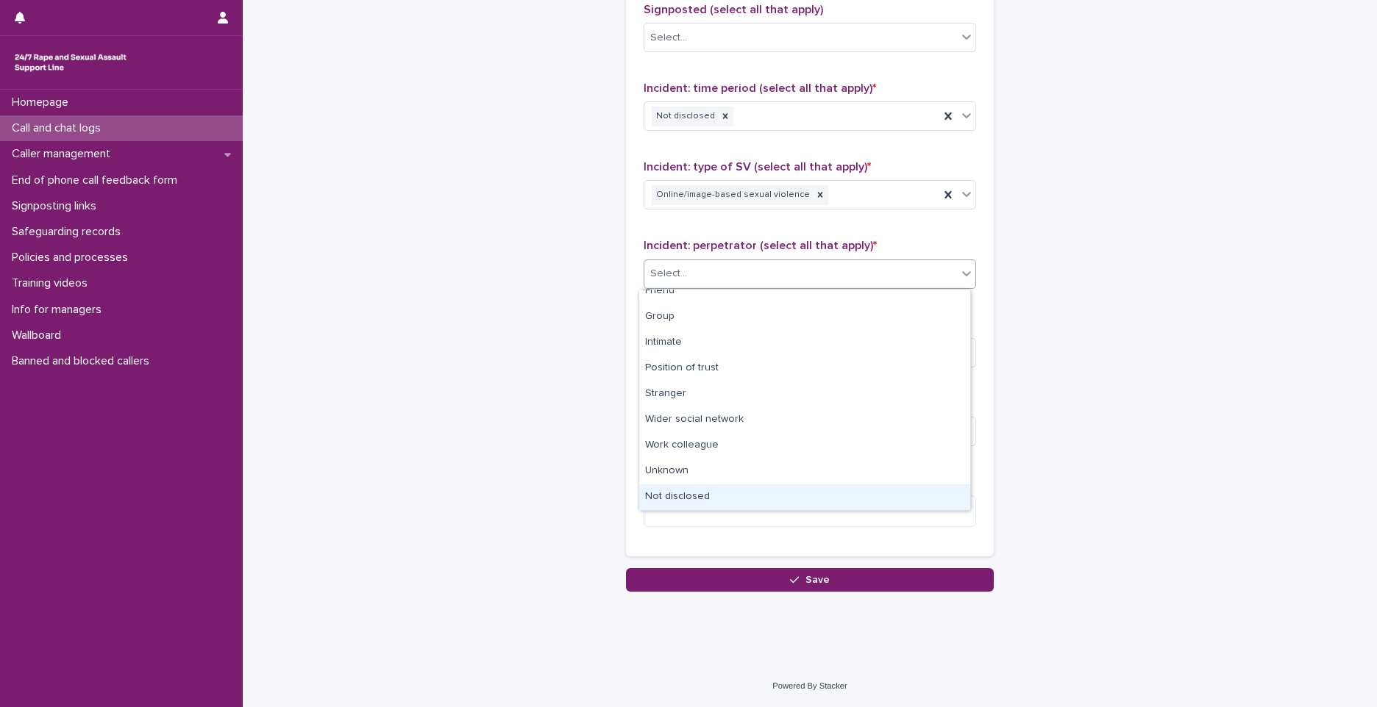
click at [710, 492] on div "Not disclosed" at bounding box center [804, 498] width 331 height 26
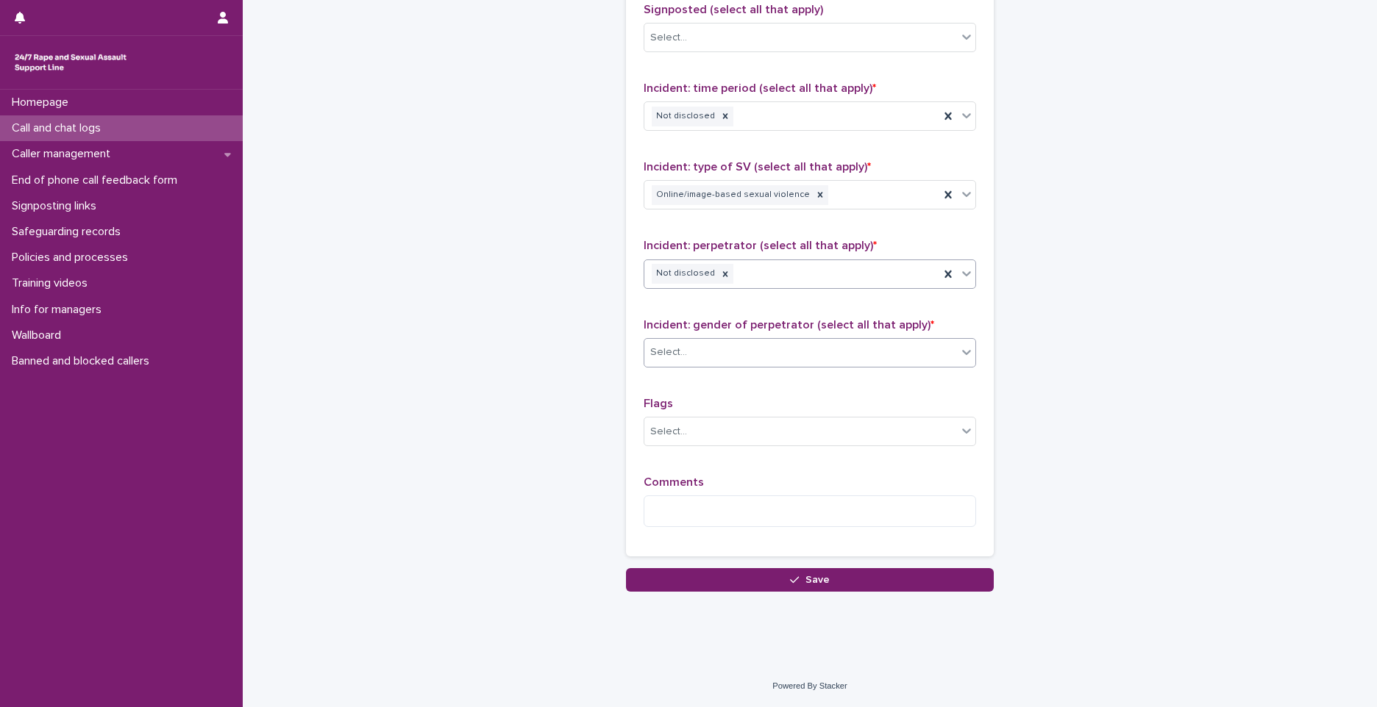
click at [695, 358] on div "Select..." at bounding box center [800, 353] width 313 height 24
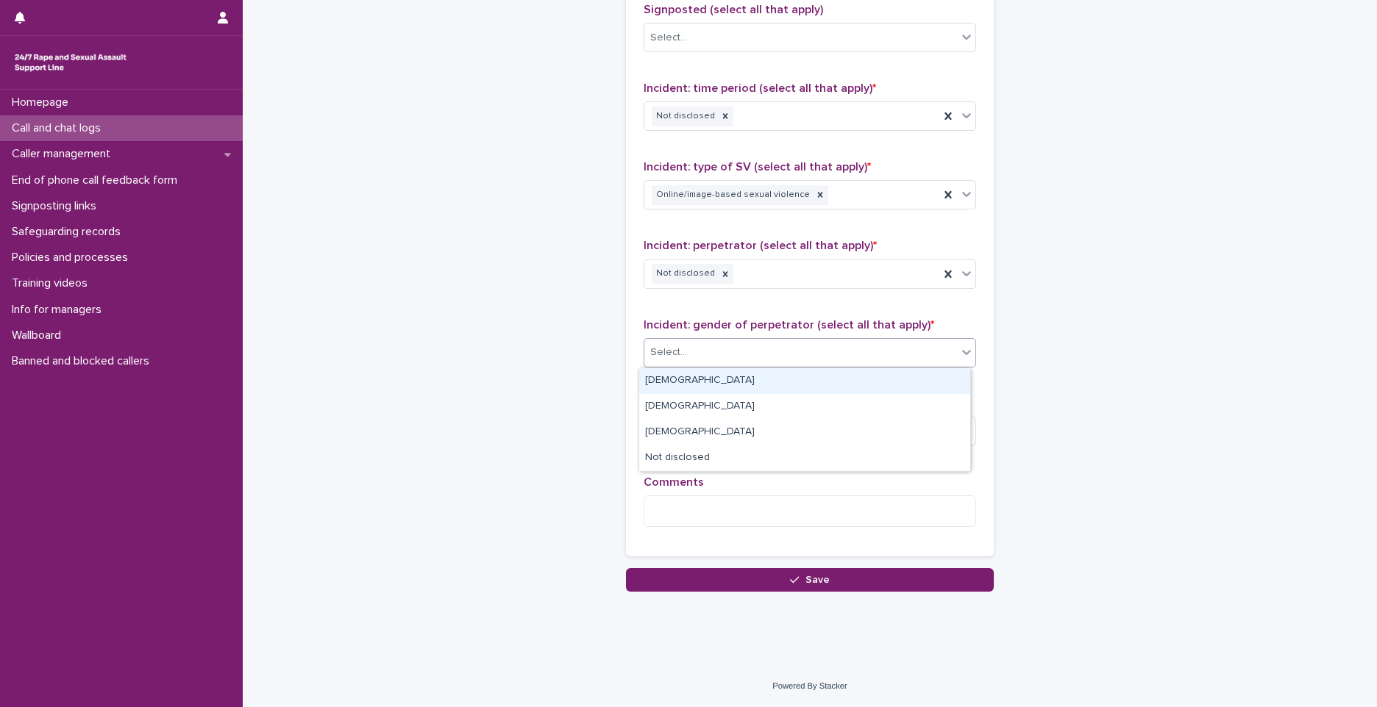
click at [678, 382] on div "[DEMOGRAPHIC_DATA]" at bounding box center [804, 381] width 331 height 26
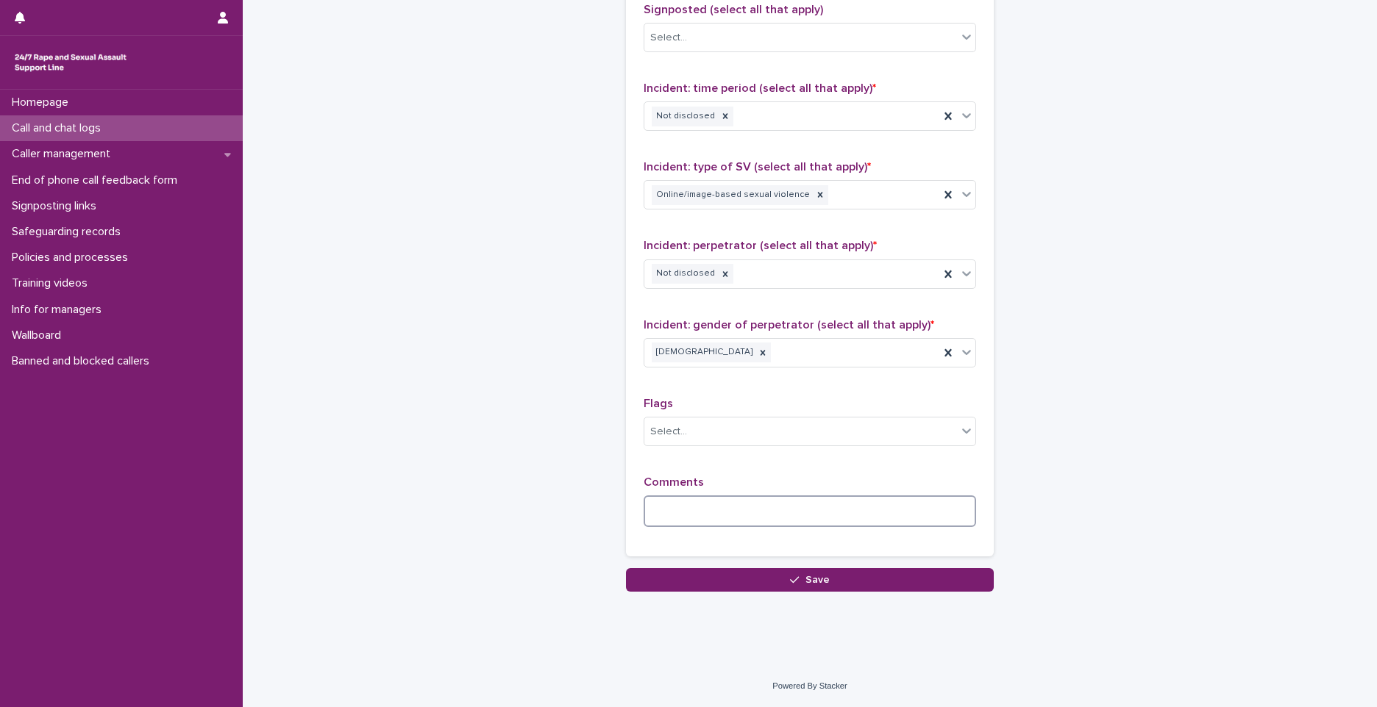
click at [876, 504] on textarea at bounding box center [810, 512] width 332 height 32
type textarea "*"
click at [706, 515] on textarea "******" at bounding box center [810, 512] width 332 height 32
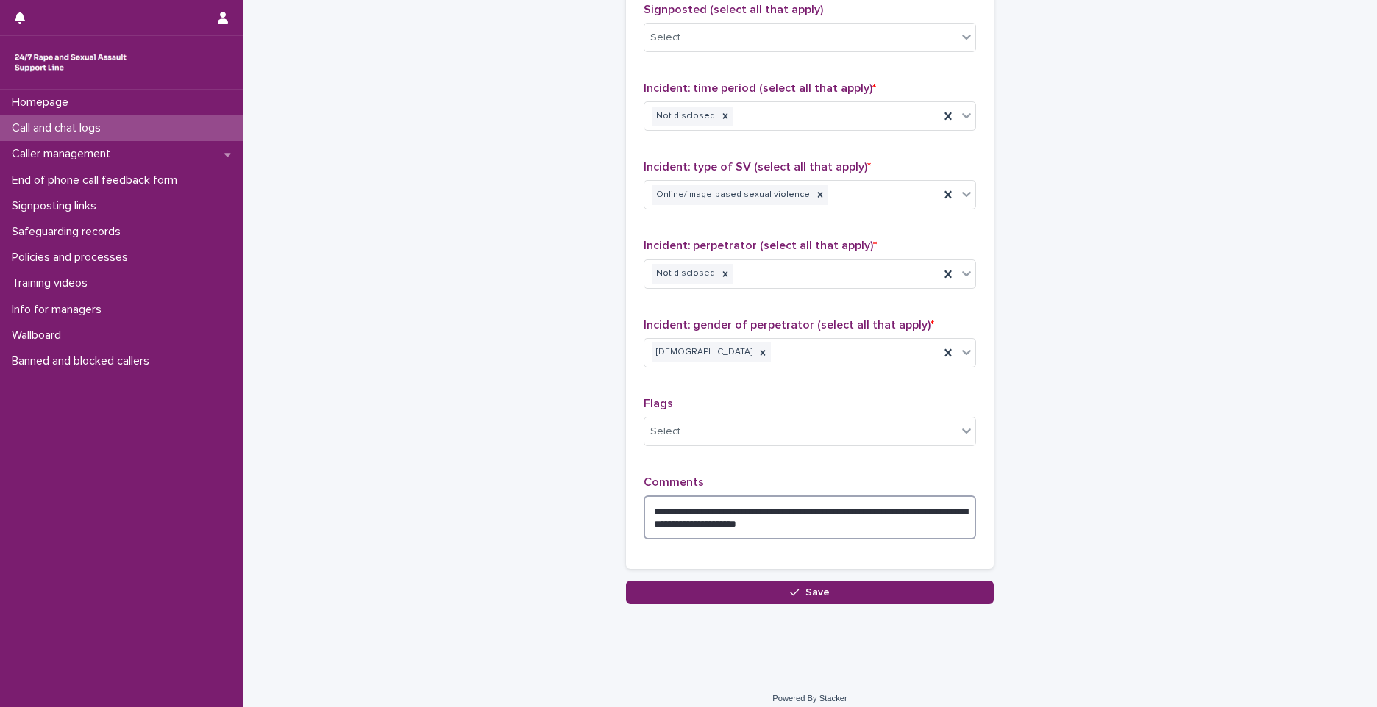
click at [870, 508] on textarea "**********" at bounding box center [810, 518] width 332 height 44
type textarea "**********"
click at [814, 597] on span "Save" at bounding box center [817, 593] width 24 height 10
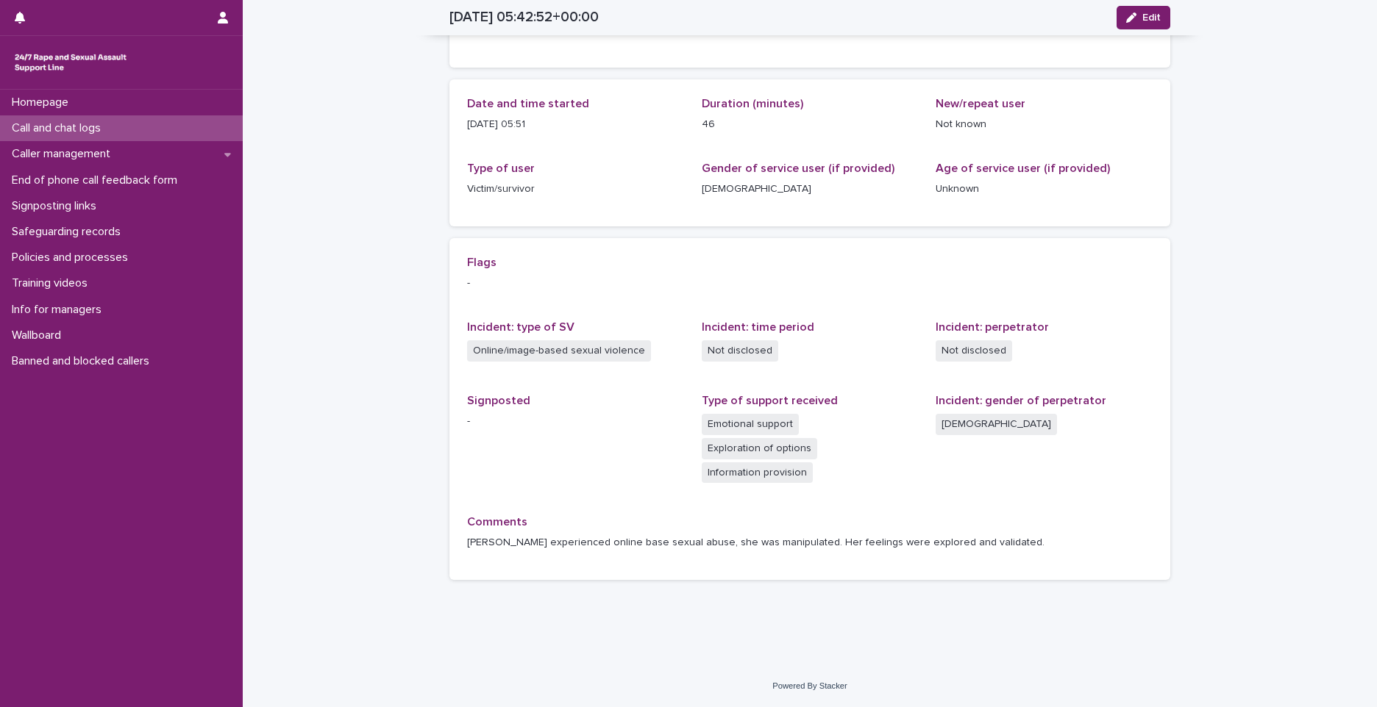
scroll to position [98, 0]
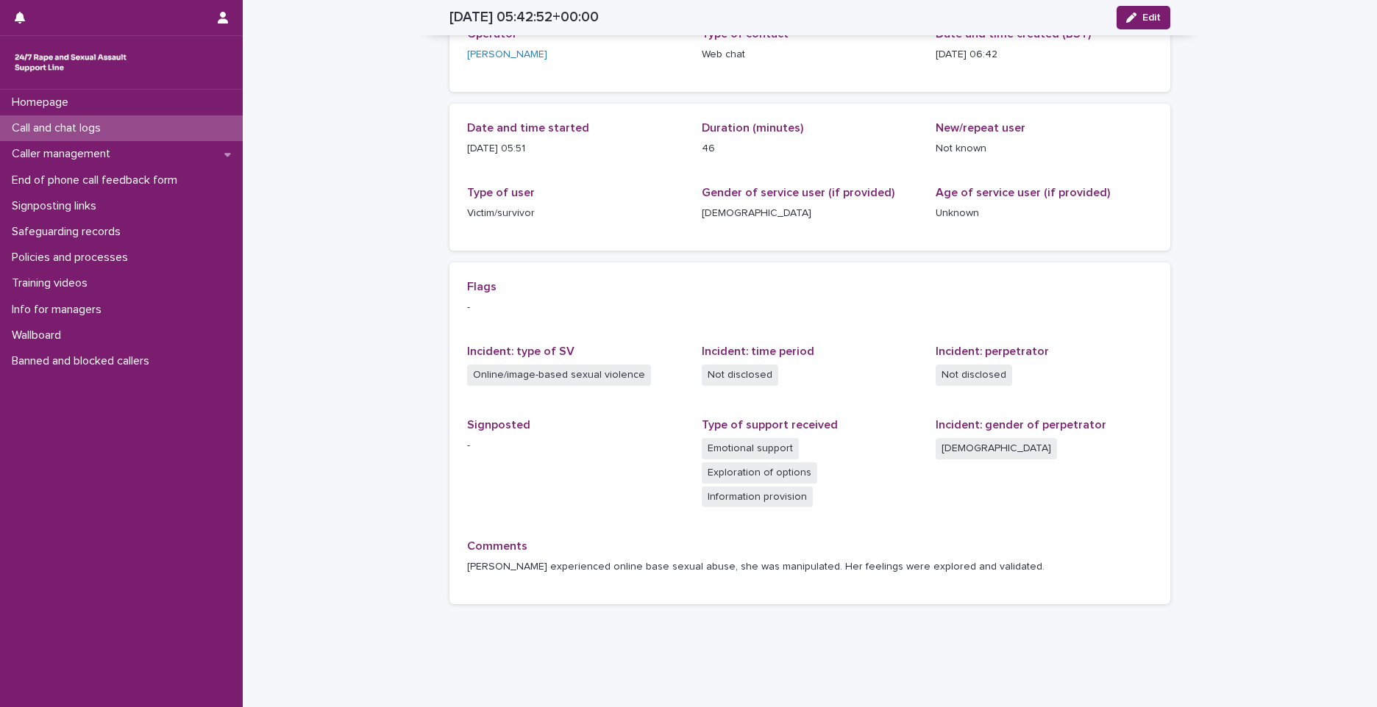
click at [192, 124] on div "Call and chat logs" at bounding box center [121, 128] width 243 height 26
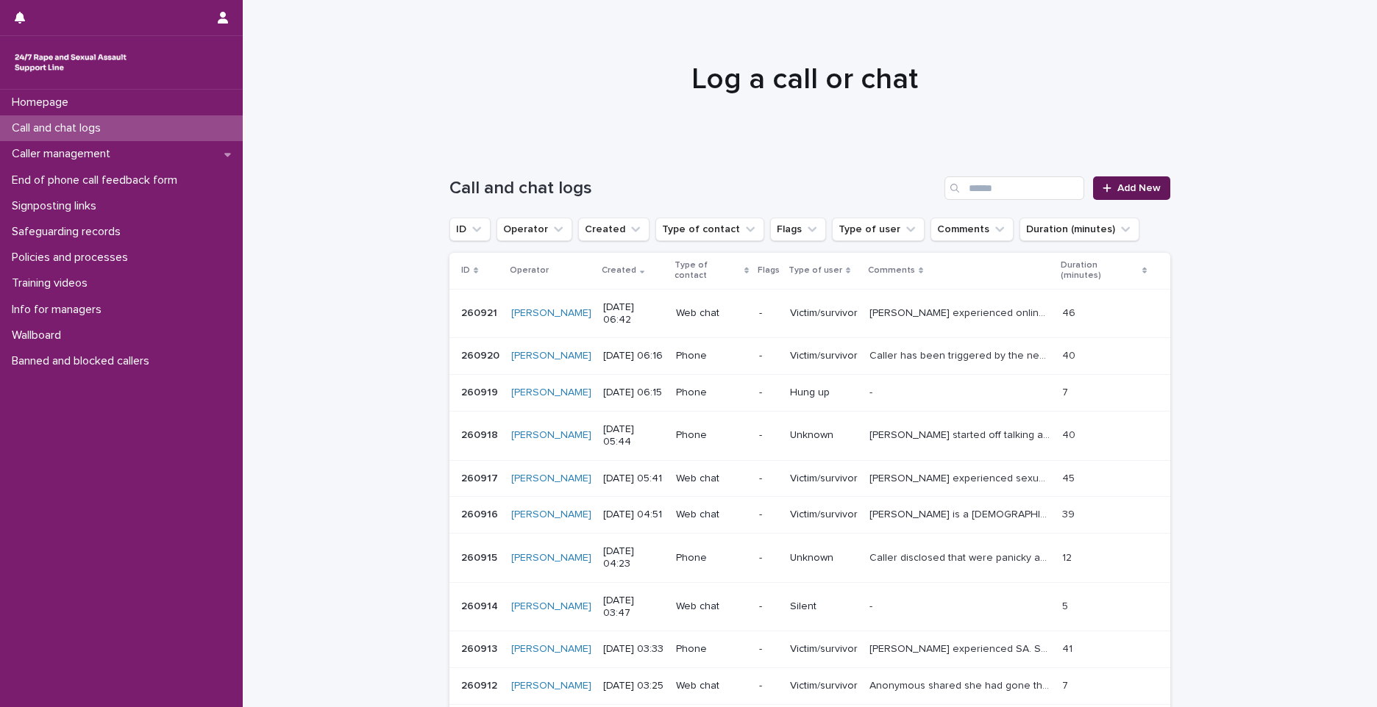
click at [1116, 199] on link "Add New" at bounding box center [1131, 189] width 77 height 24
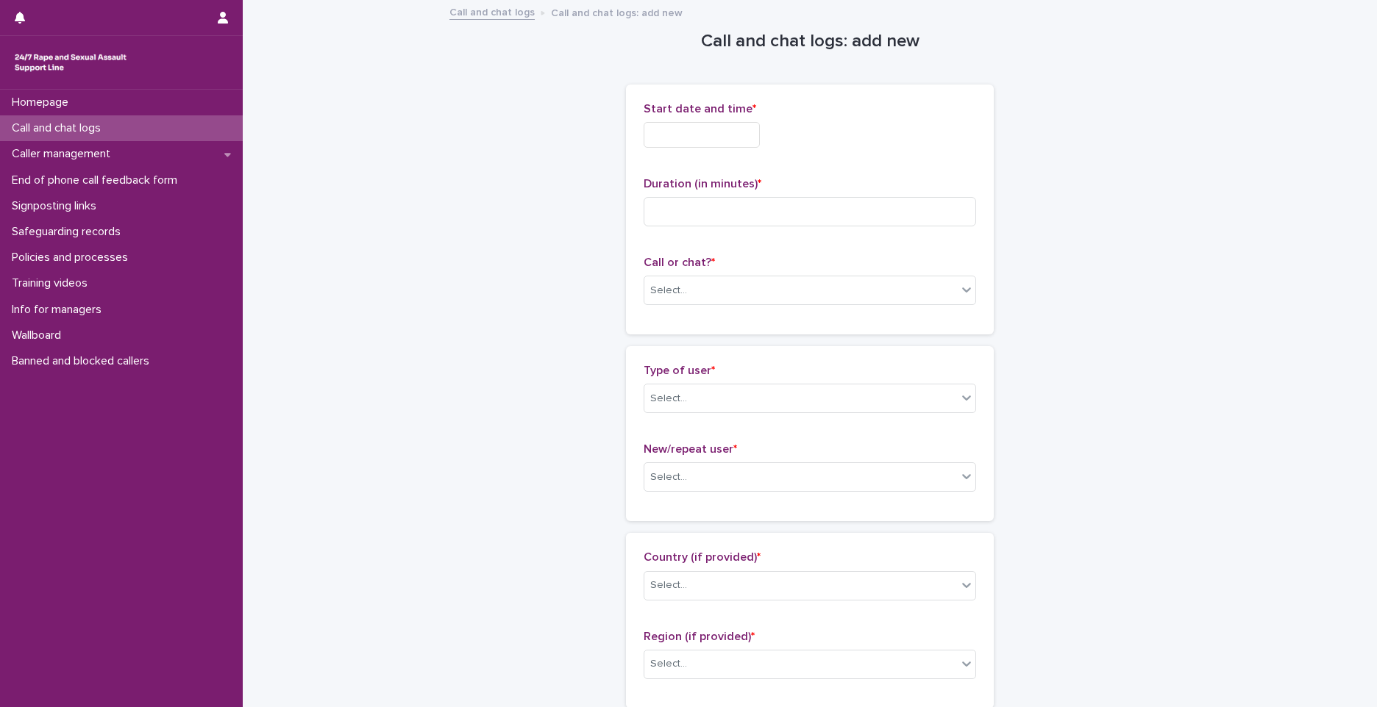
click at [701, 140] on input "text" at bounding box center [702, 135] width 116 height 26
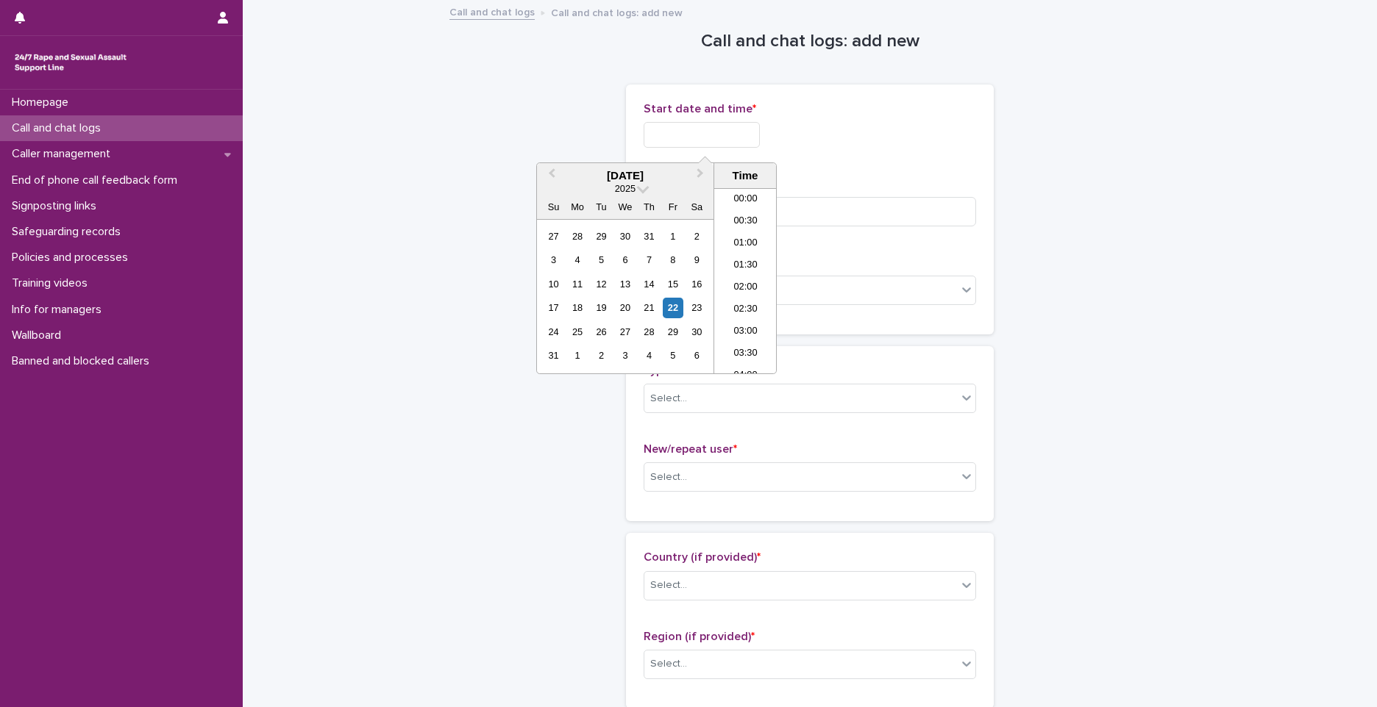
scroll to position [228, 0]
click at [745, 274] on li "07:00" at bounding box center [745, 281] width 63 height 22
click at [738, 140] on input "**********" at bounding box center [702, 135] width 116 height 26
drag, startPoint x: 1026, startPoint y: 229, endPoint x: 987, endPoint y: 211, distance: 42.8
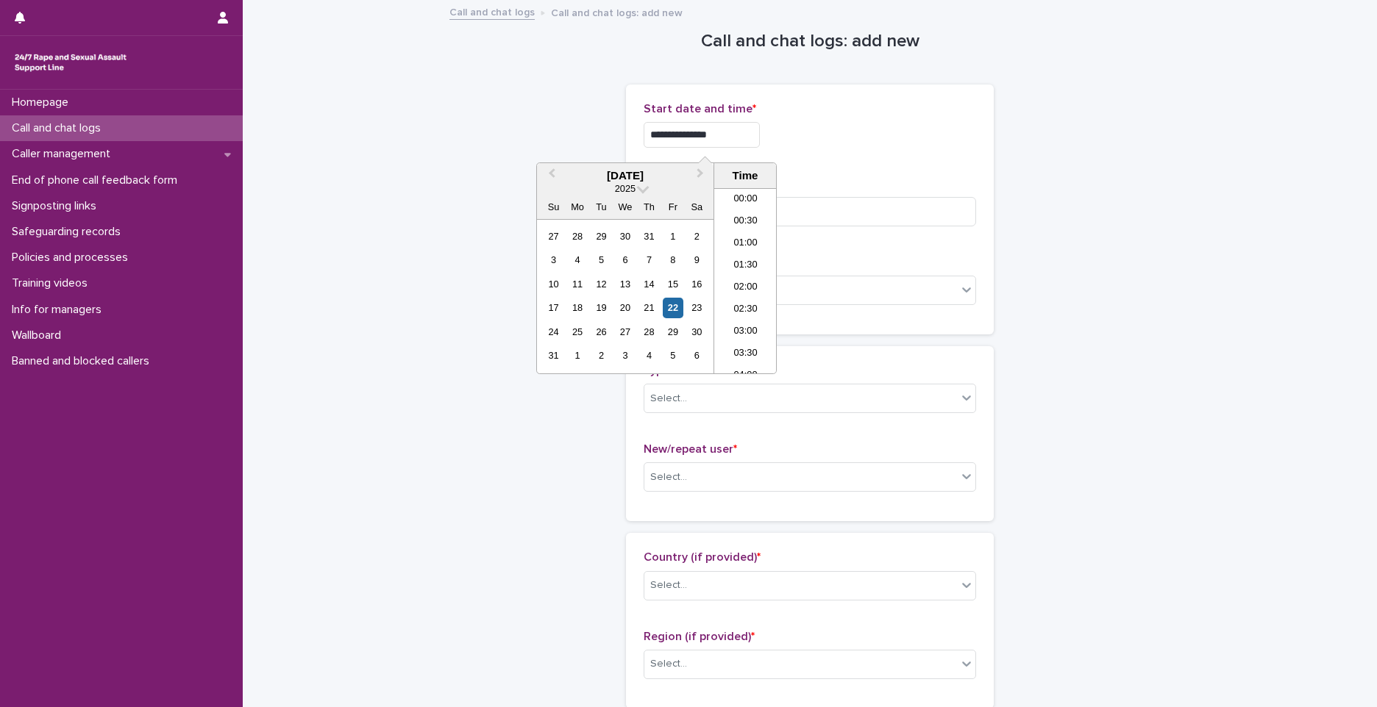
click at [751, 126] on input "**********" at bounding box center [702, 135] width 116 height 26
type input "**********"
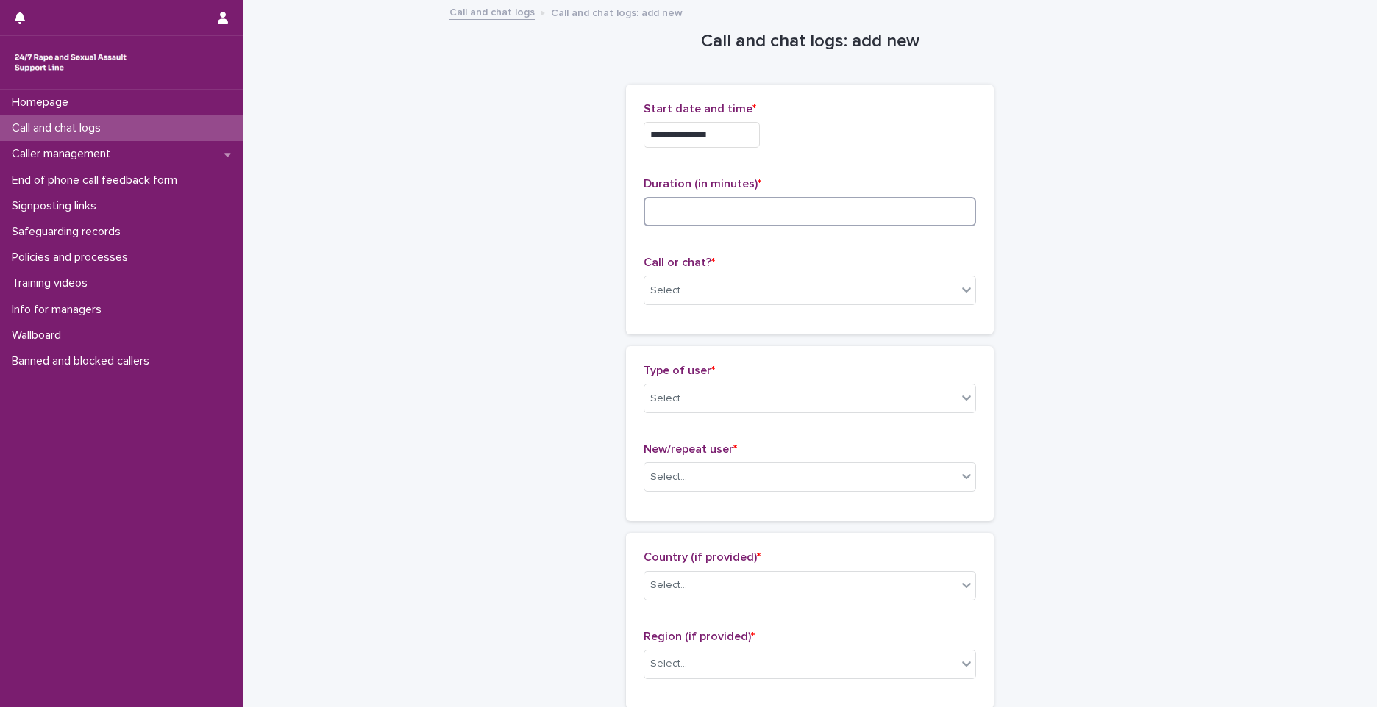
click at [694, 215] on input at bounding box center [810, 211] width 332 height 29
type input "*"
click at [702, 293] on div "Select..." at bounding box center [800, 291] width 313 height 24
click at [688, 335] on div "Web chat" at bounding box center [804, 345] width 331 height 26
click at [683, 400] on div "Select..." at bounding box center [800, 399] width 313 height 24
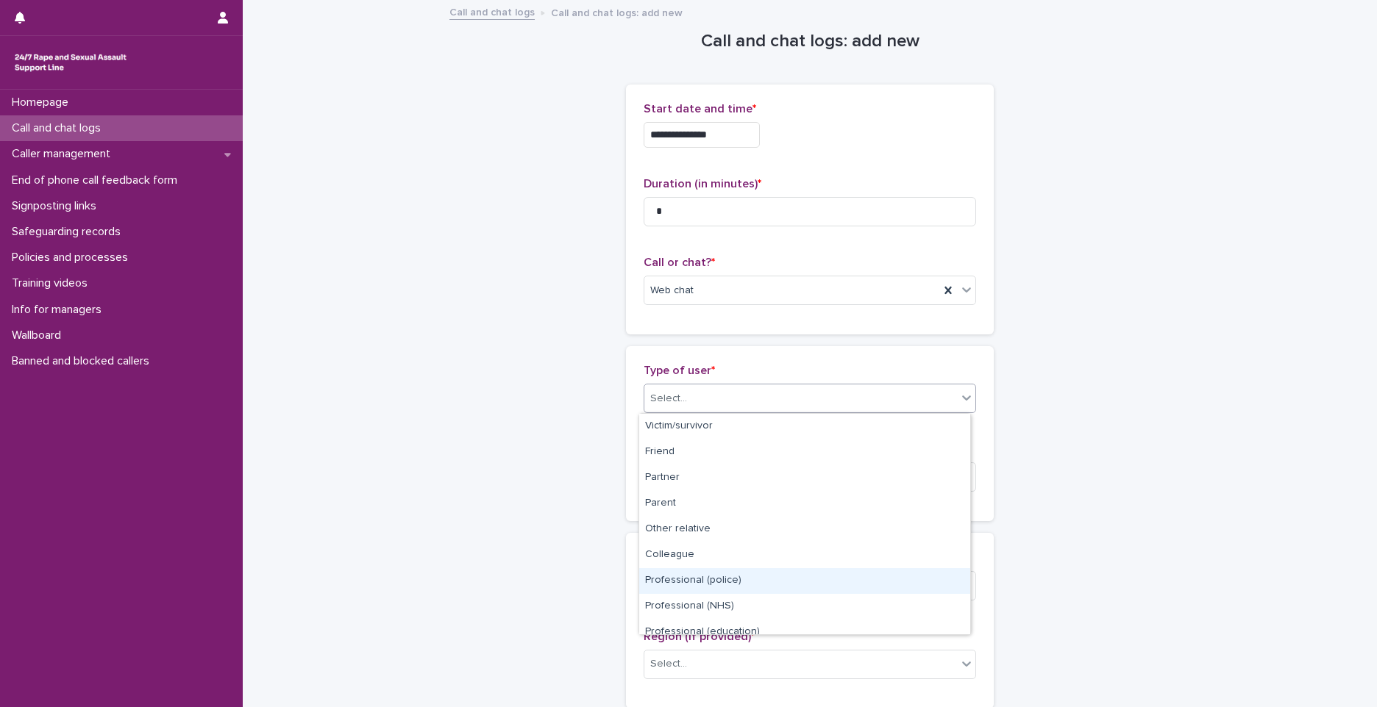
scroll to position [165, 0]
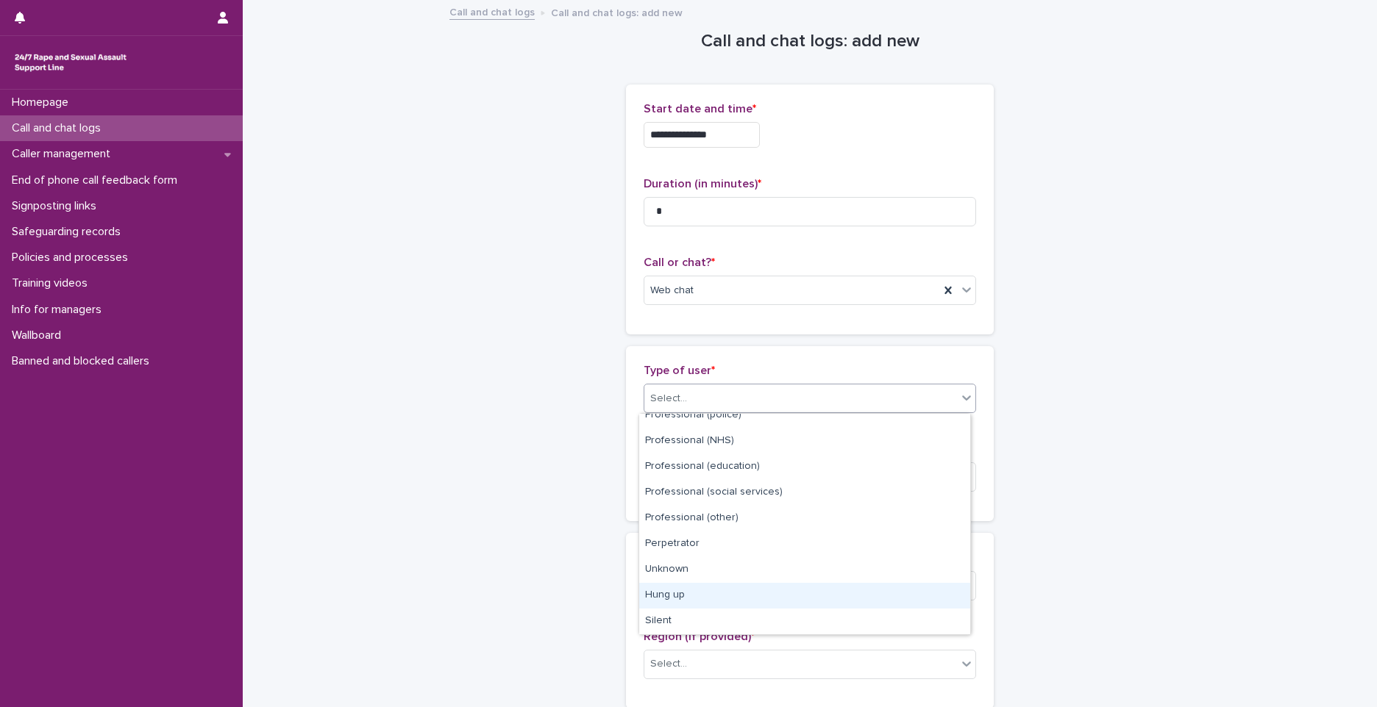
click at [674, 595] on div "Hung up" at bounding box center [804, 596] width 331 height 26
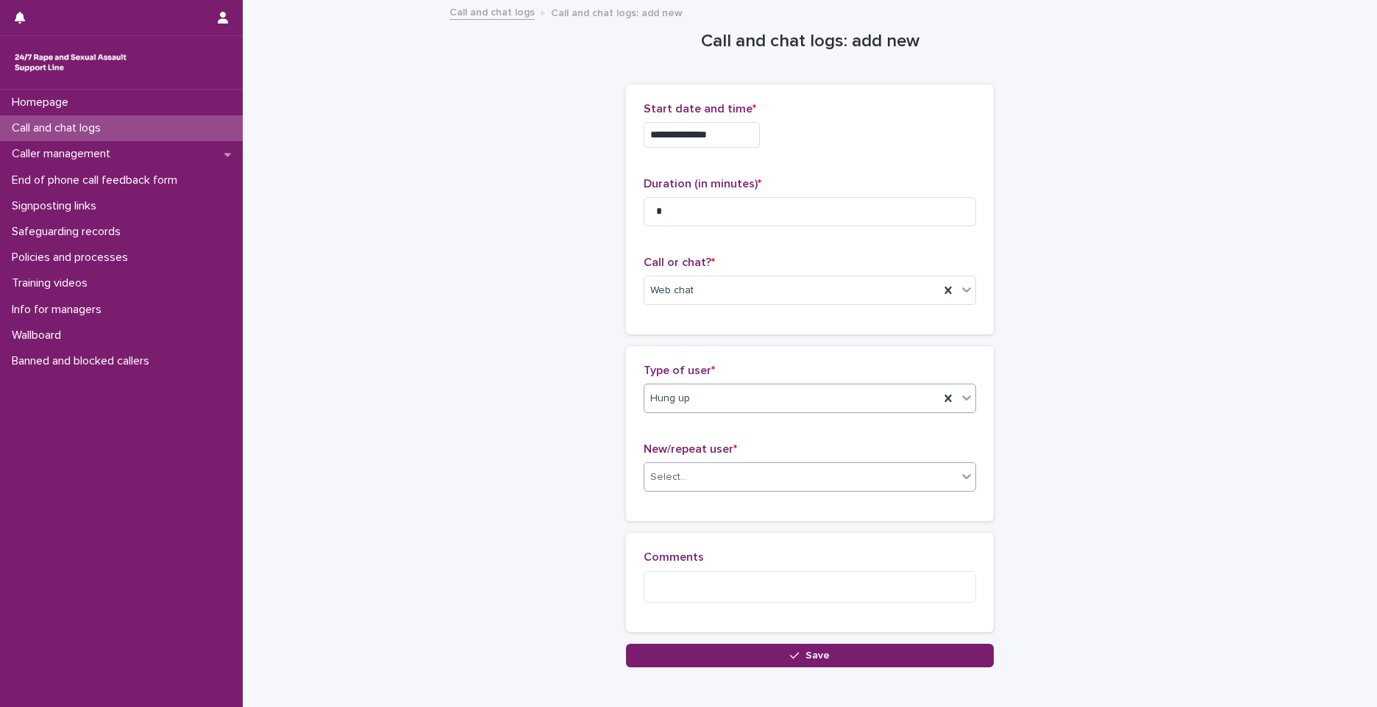
click at [688, 474] on div "Select..." at bounding box center [800, 478] width 313 height 24
click at [684, 506] on div "Not known" at bounding box center [804, 506] width 331 height 26
click at [684, 593] on textarea at bounding box center [810, 587] width 332 height 32
click at [793, 576] on textarea "**********" at bounding box center [810, 587] width 332 height 32
paste textarea "********"
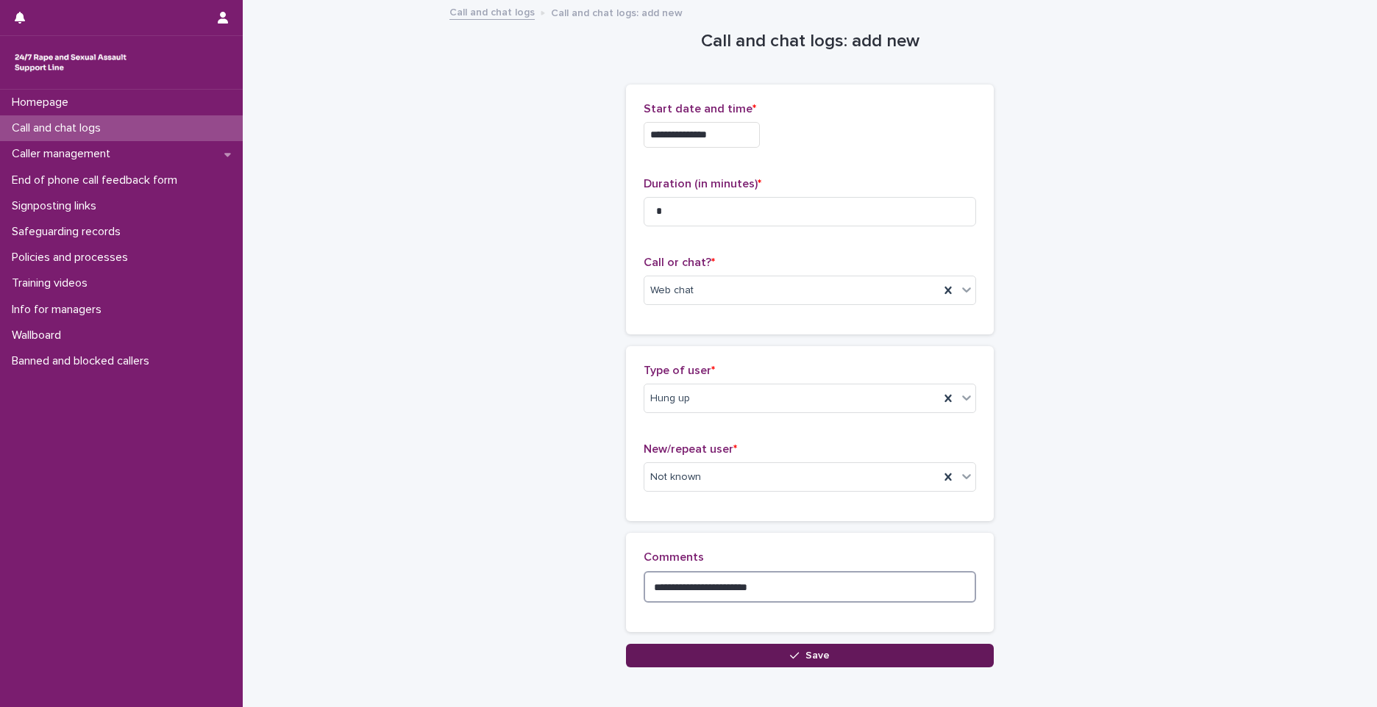
type textarea "**********"
click at [705, 665] on button "Save" at bounding box center [810, 656] width 368 height 24
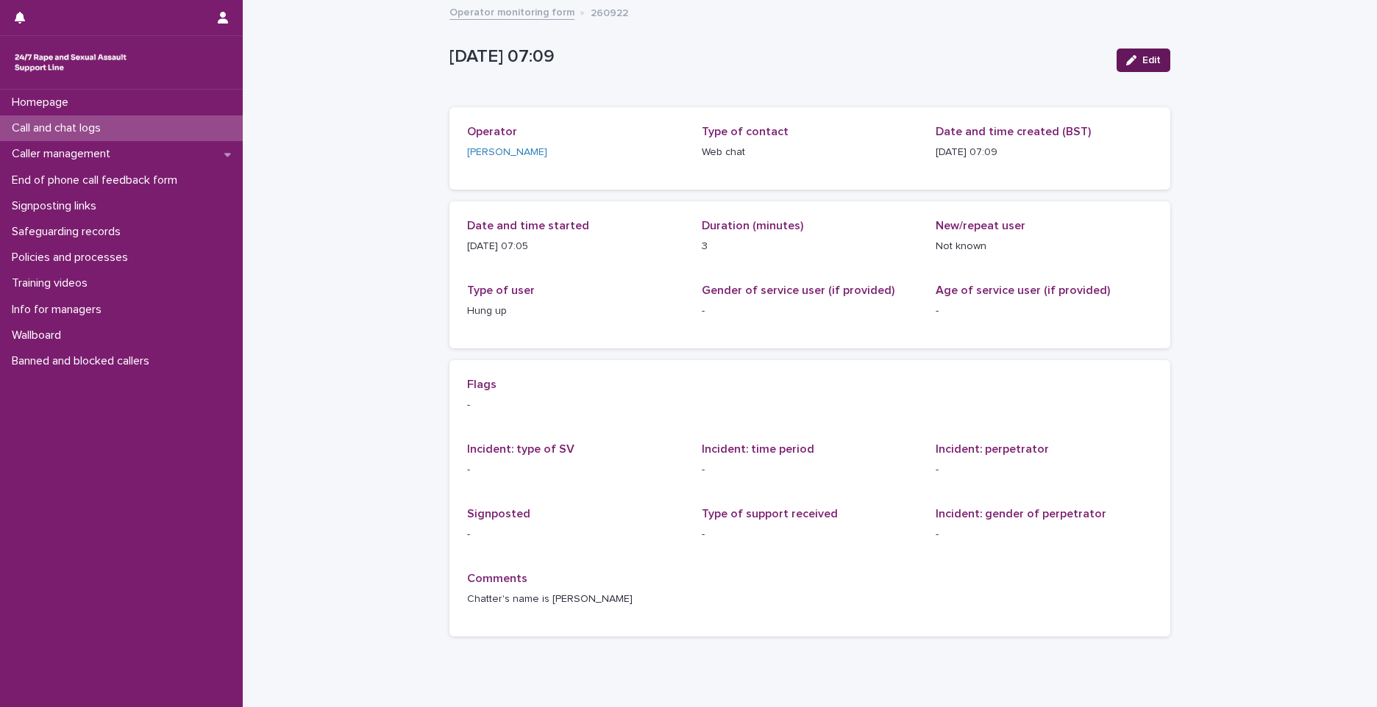
click at [1142, 58] on span "Edit" at bounding box center [1151, 60] width 18 height 10
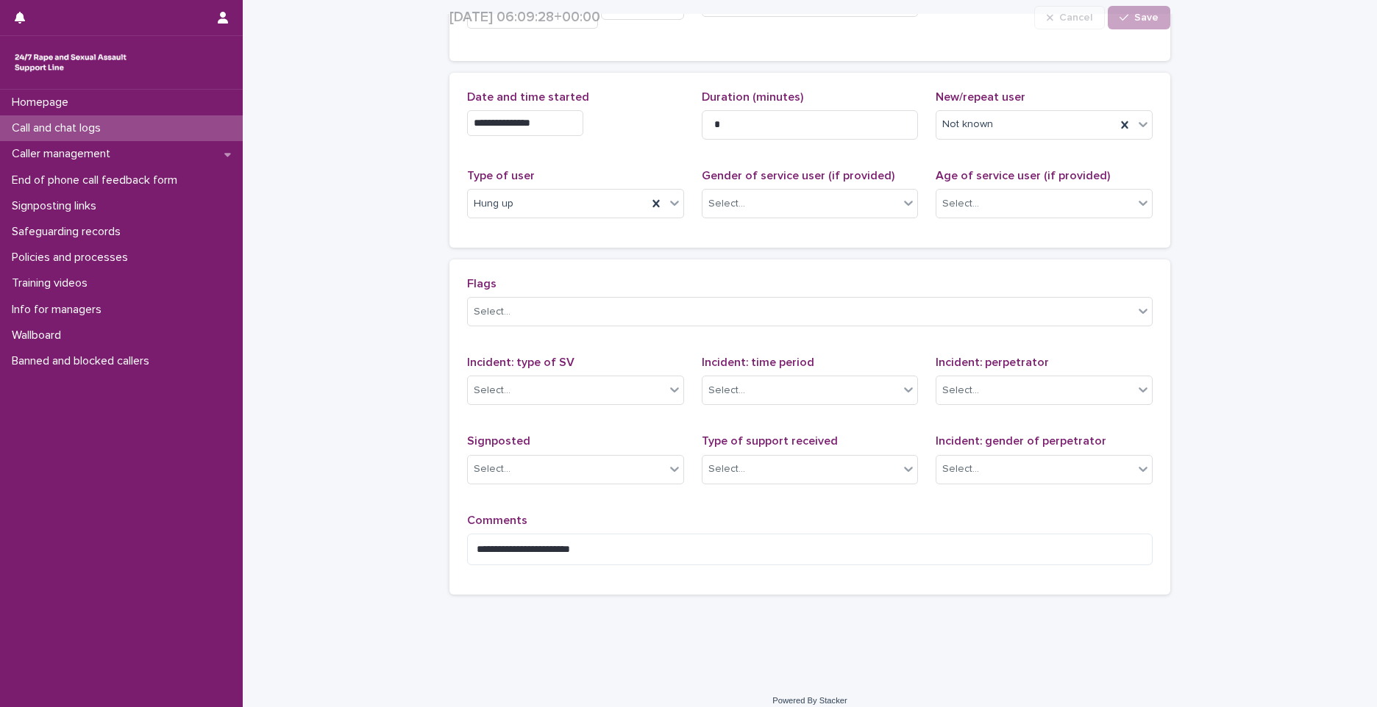
scroll to position [160, 0]
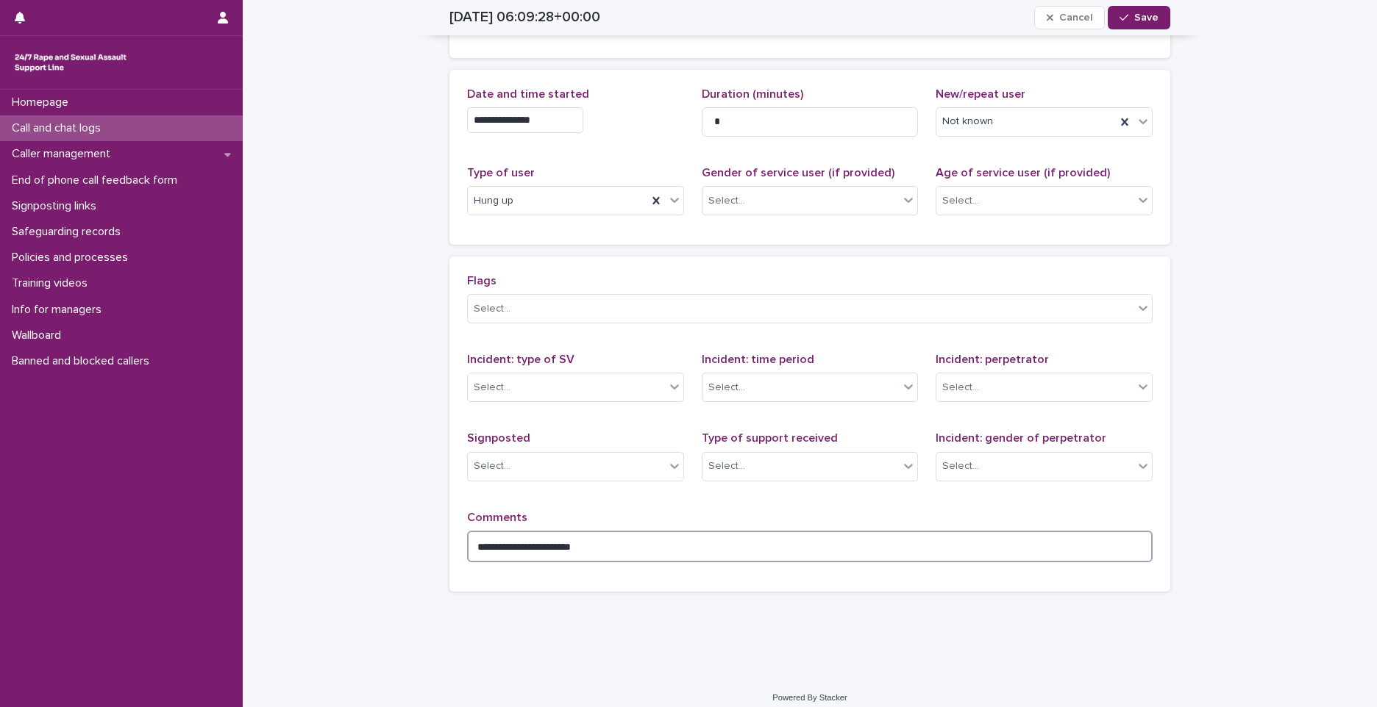
drag, startPoint x: 553, startPoint y: 535, endPoint x: 357, endPoint y: 533, distance: 196.4
click at [357, 533] on div "**********" at bounding box center [810, 259] width 1134 height 836
click at [524, 535] on textarea "*******" at bounding box center [809, 547] width 685 height 32
click at [657, 535] on textarea "**********" at bounding box center [809, 547] width 685 height 32
type textarea "**********"
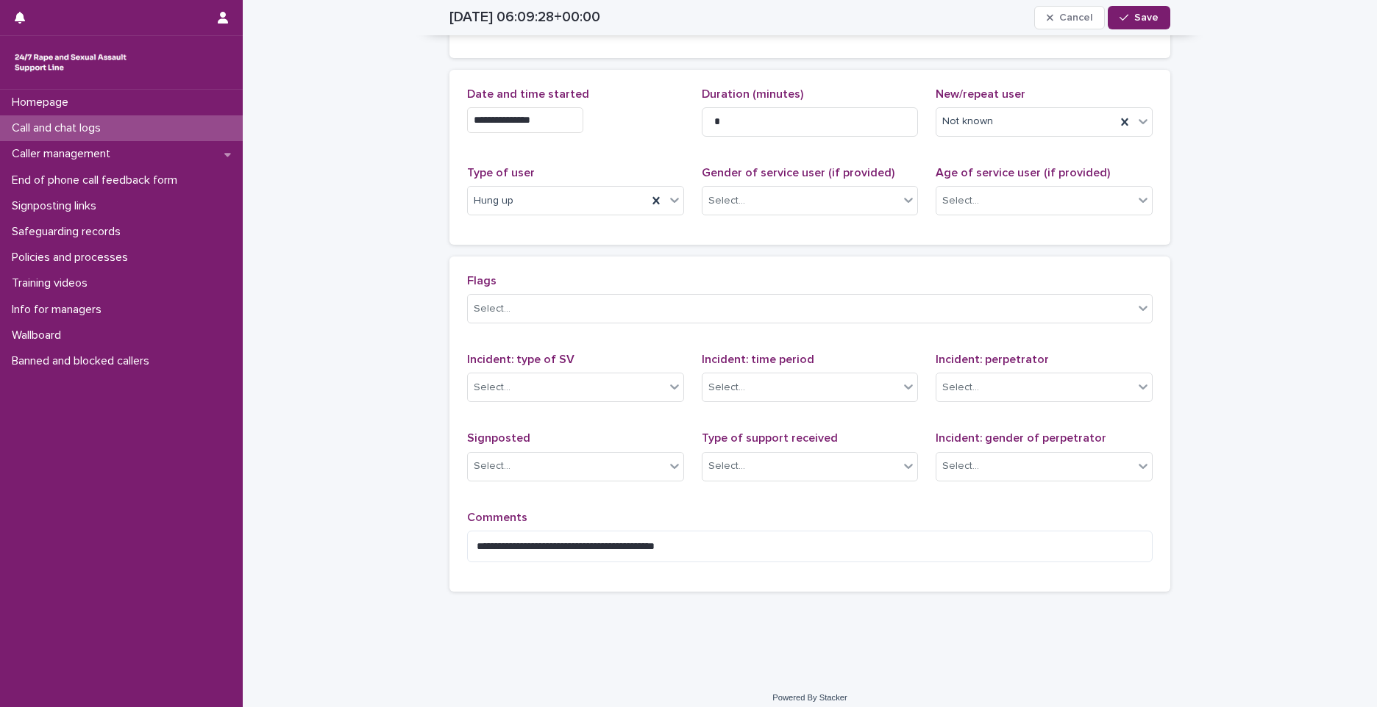
click at [341, 472] on div "**********" at bounding box center [810, 259] width 1134 height 836
click at [863, 189] on div "Select..." at bounding box center [800, 201] width 197 height 24
click at [738, 212] on div "[DEMOGRAPHIC_DATA]" at bounding box center [803, 217] width 215 height 26
click at [984, 190] on div "Select..." at bounding box center [1034, 201] width 197 height 24
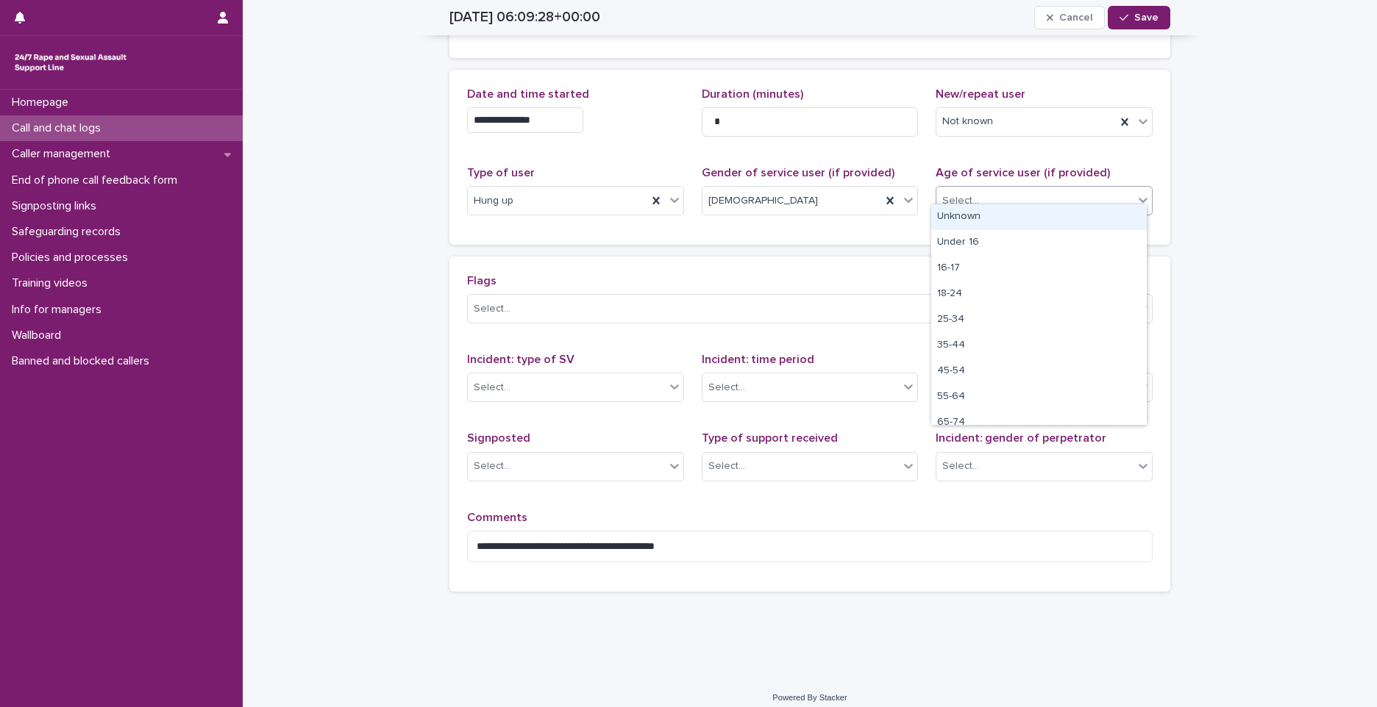
click at [972, 221] on div "Unknown" at bounding box center [1038, 217] width 215 height 26
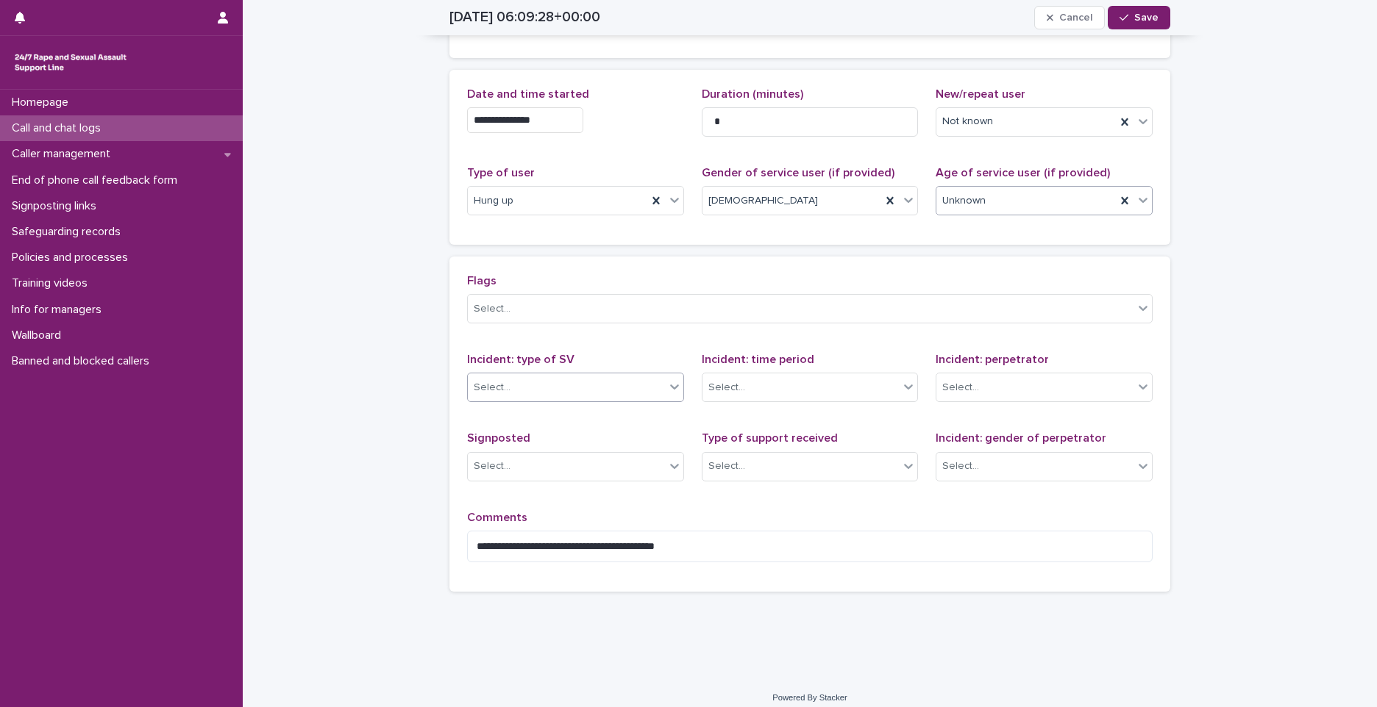
click at [550, 386] on div "Select..." at bounding box center [566, 388] width 197 height 24
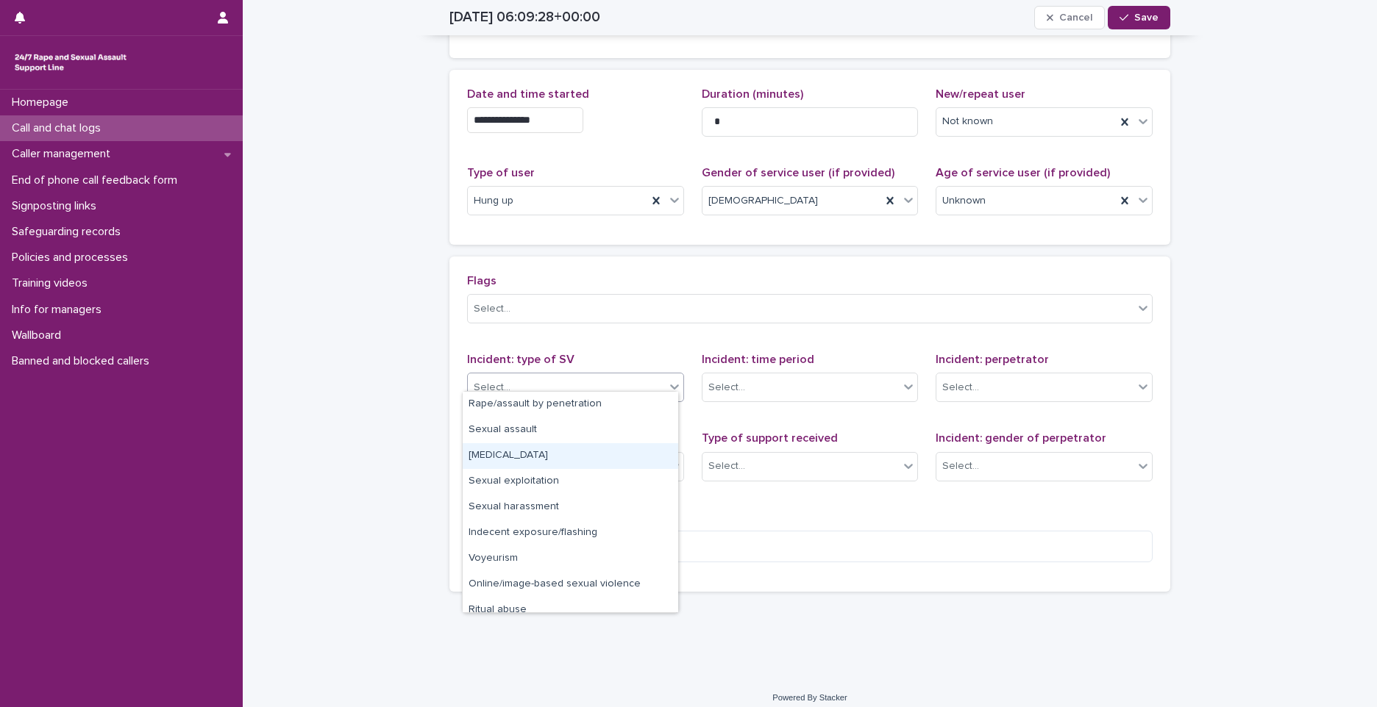
click at [517, 460] on div "[MEDICAL_DATA]" at bounding box center [570, 456] width 215 height 26
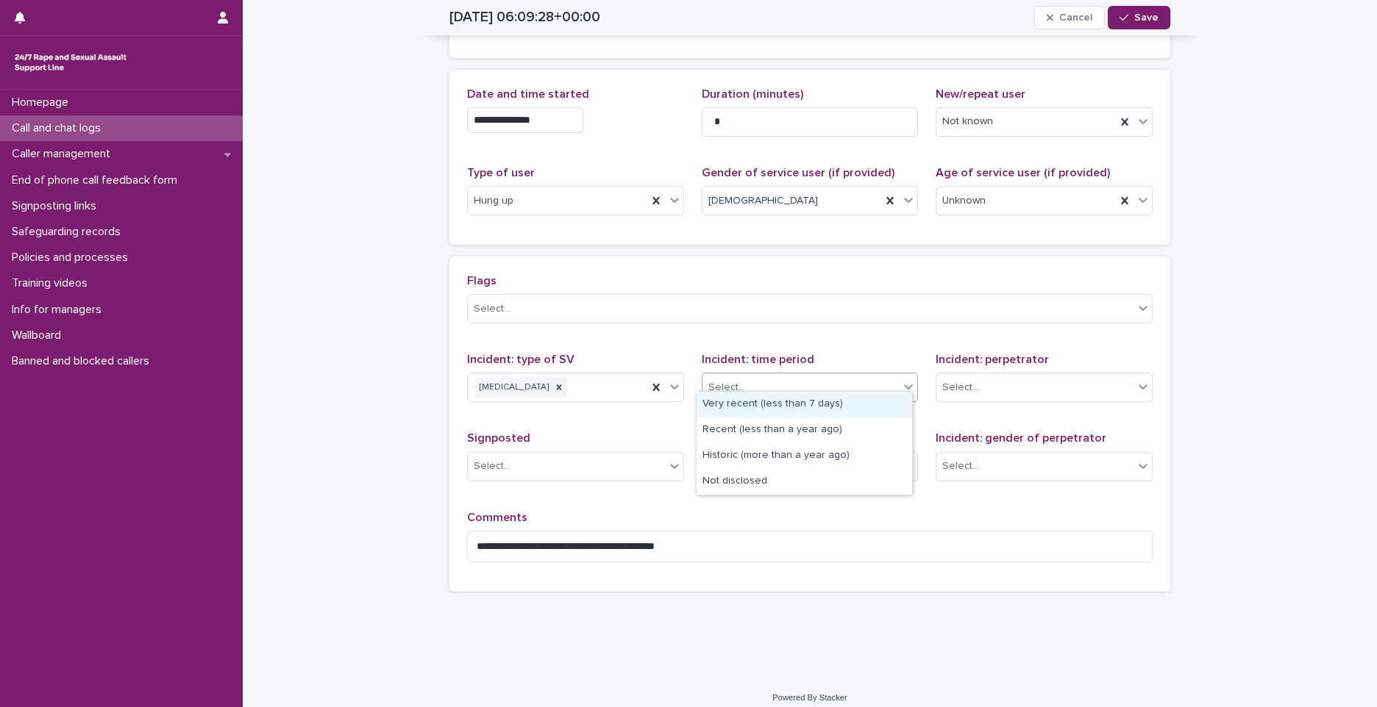
click at [812, 376] on div "Select..." at bounding box center [800, 388] width 197 height 24
click at [757, 452] on div "Historic (more than a year ago)" at bounding box center [803, 456] width 215 height 26
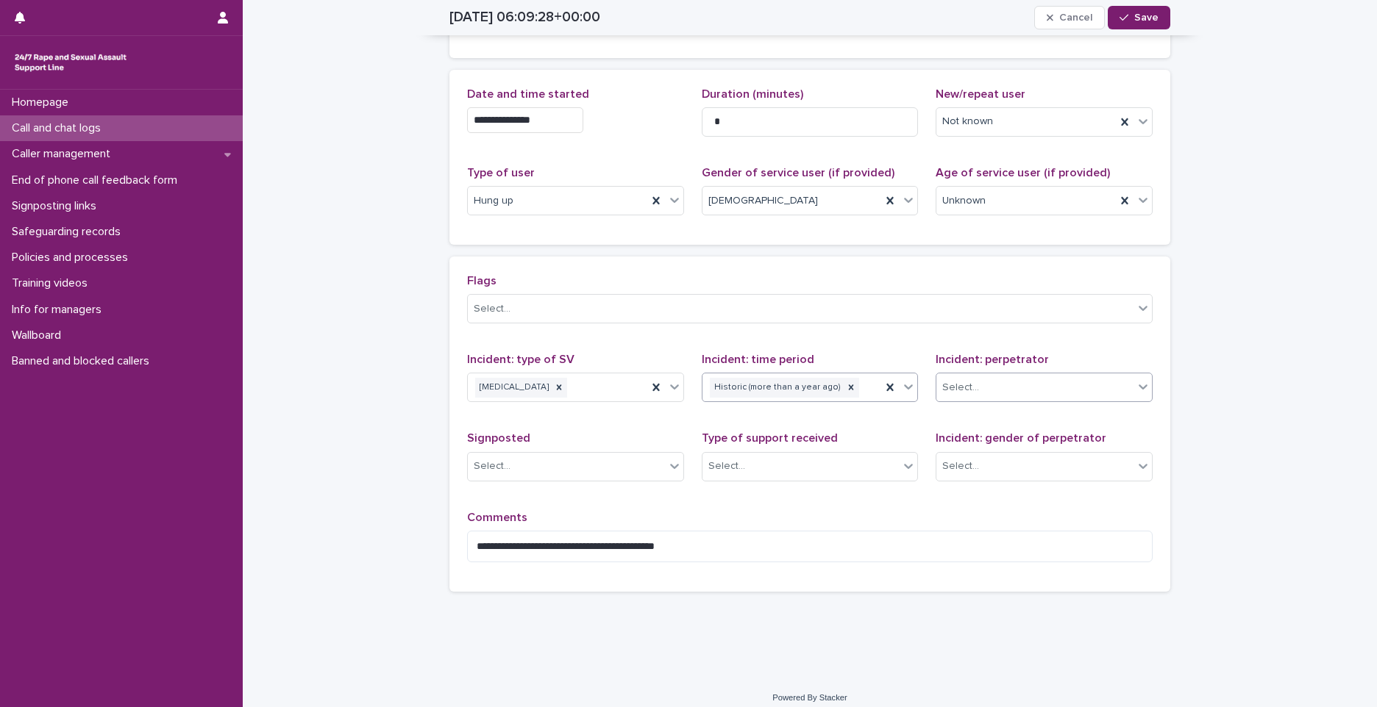
click at [940, 390] on div "Select..." at bounding box center [1043, 387] width 217 height 29
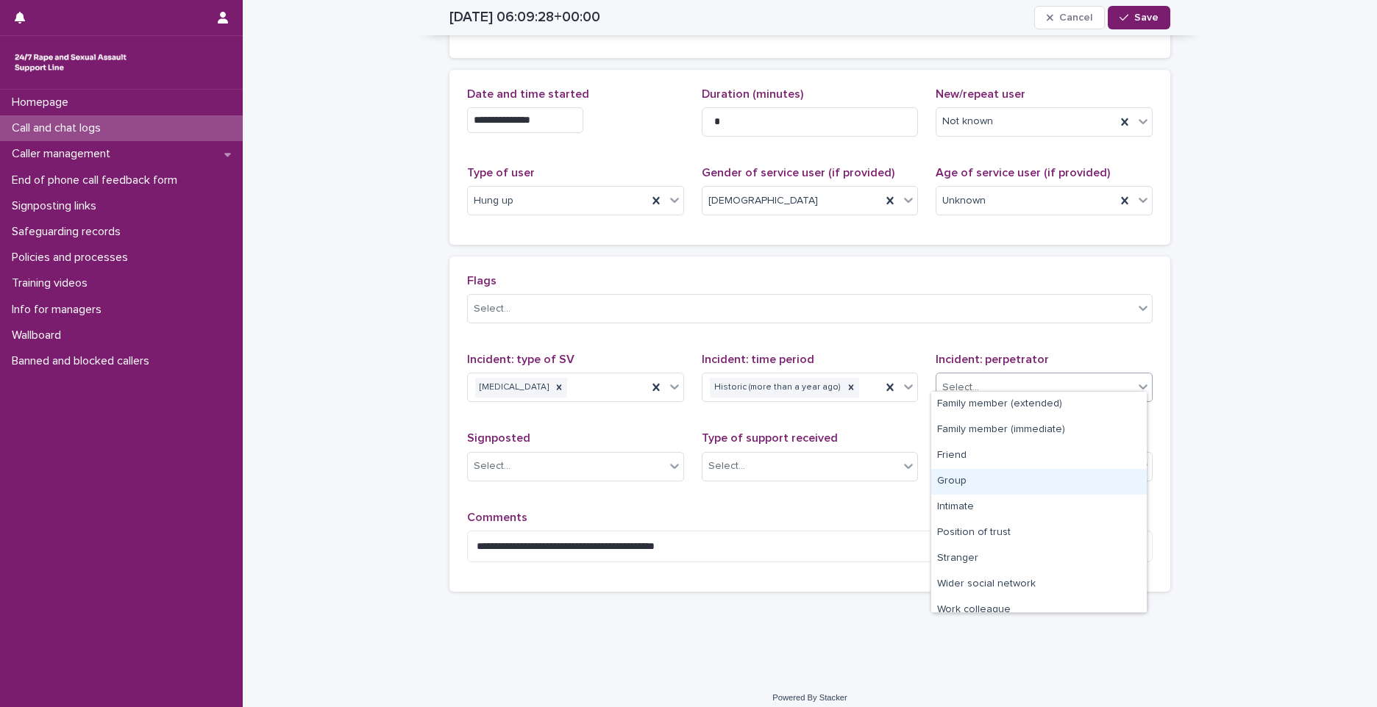
scroll to position [63, 0]
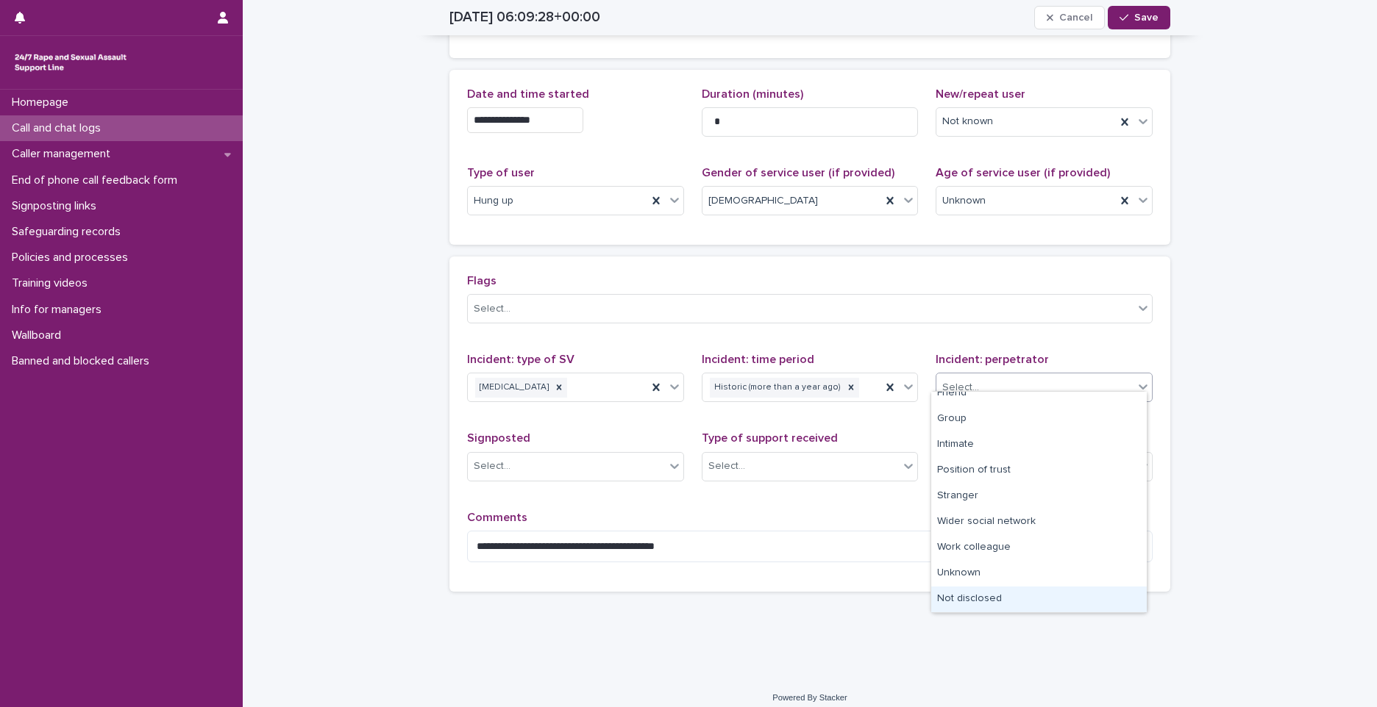
click at [963, 594] on div "Not disclosed" at bounding box center [1038, 600] width 215 height 26
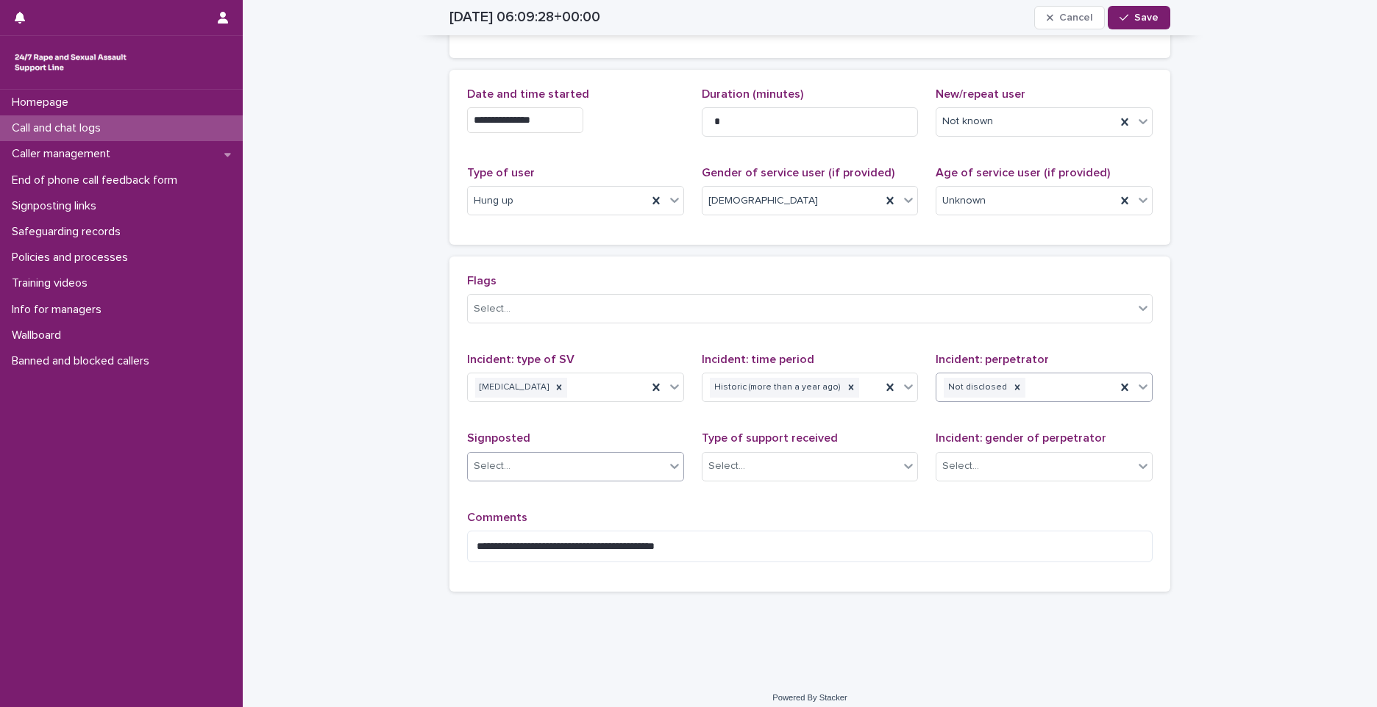
click at [596, 456] on div "Select..." at bounding box center [566, 467] width 197 height 24
click at [824, 456] on div "Select..." at bounding box center [800, 467] width 197 height 24
click at [774, 481] on div "Emotional support" at bounding box center [803, 484] width 215 height 26
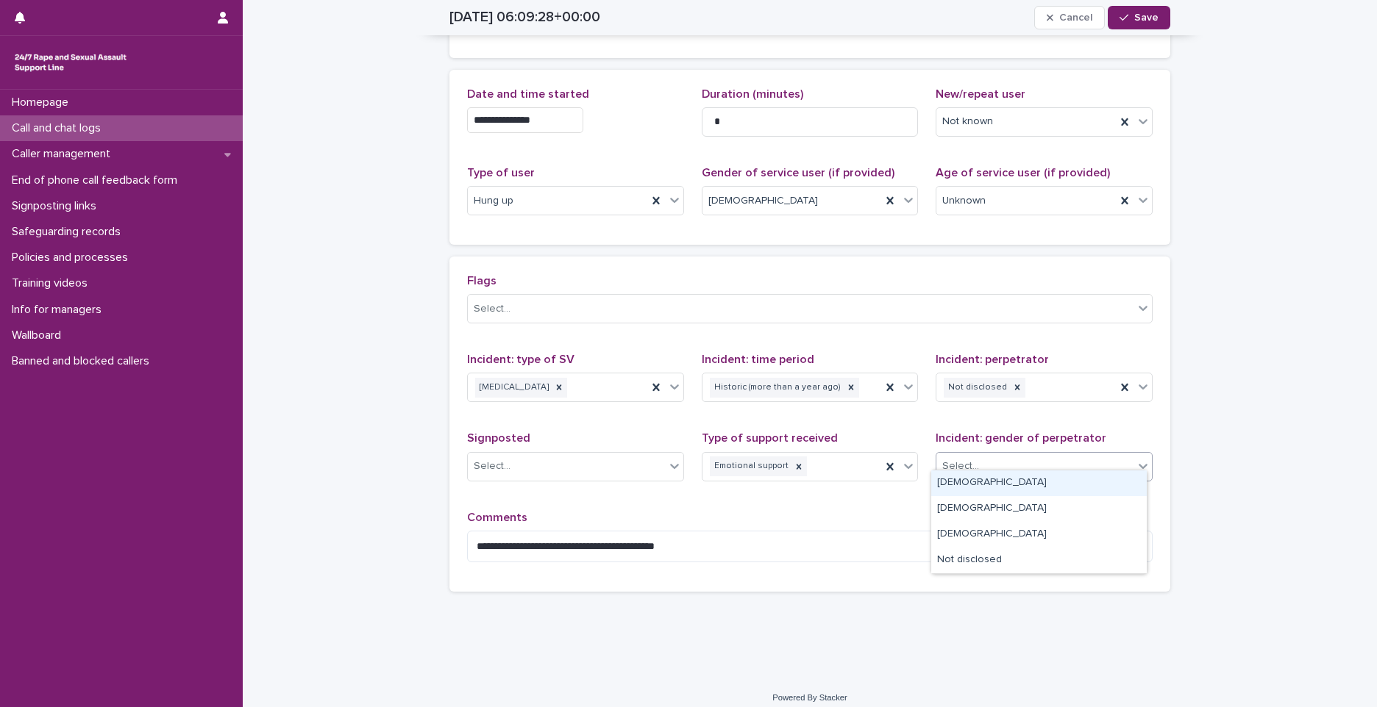
click at [967, 459] on div "Select..." at bounding box center [960, 466] width 37 height 15
click at [947, 565] on div "Not disclosed" at bounding box center [1038, 561] width 215 height 26
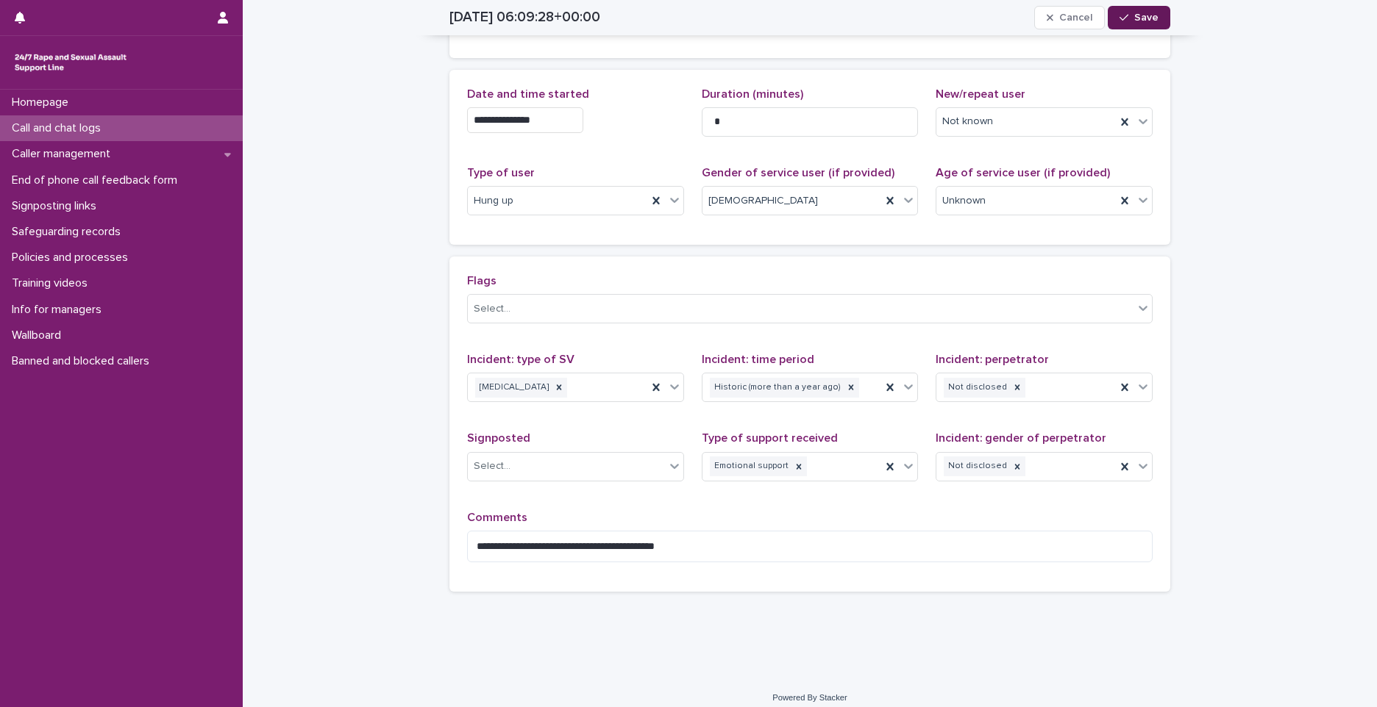
click at [1134, 21] on span "Save" at bounding box center [1146, 18] width 24 height 10
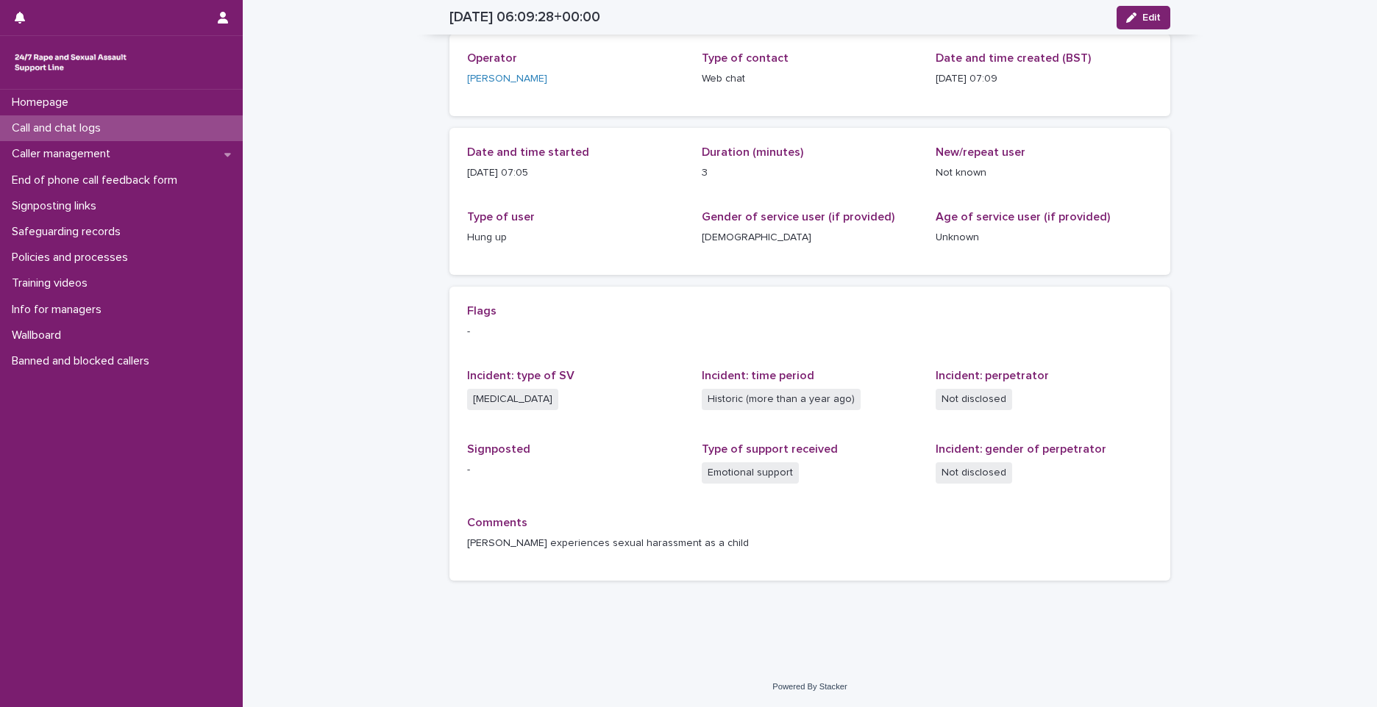
scroll to position [74, 0]
click at [224, 135] on div "Call and chat logs" at bounding box center [121, 128] width 243 height 26
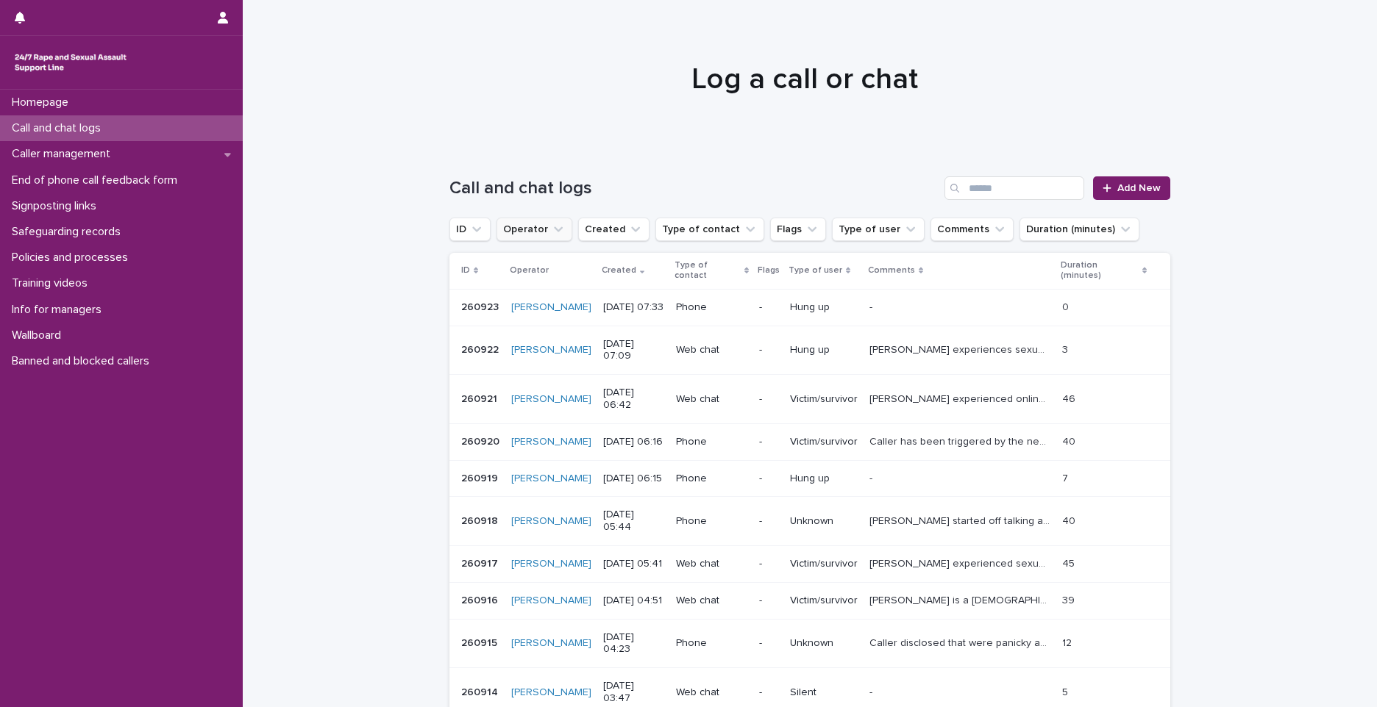
click at [512, 224] on button "Operator" at bounding box center [534, 230] width 76 height 24
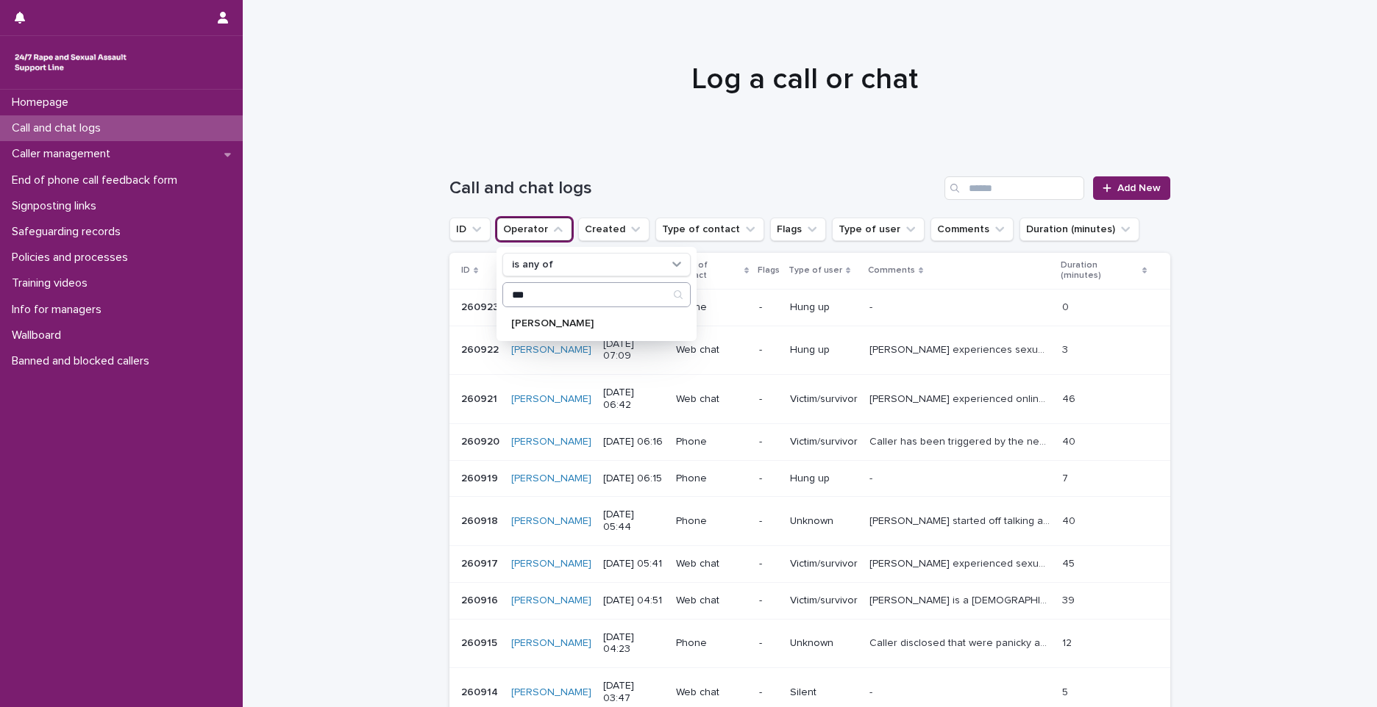
type input "****"
click at [559, 322] on p "[PERSON_NAME]" at bounding box center [589, 323] width 156 height 10
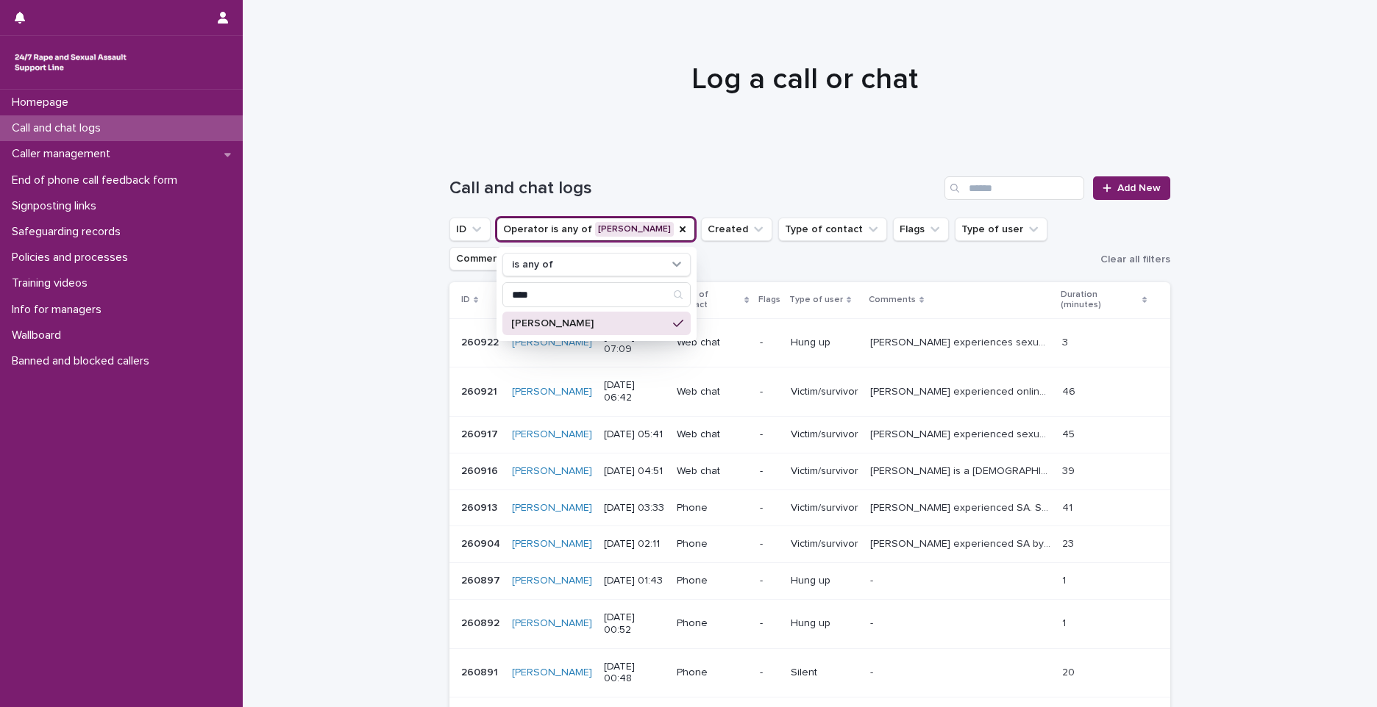
click at [881, 90] on h1 "Log a call or chat" at bounding box center [804, 79] width 721 height 35
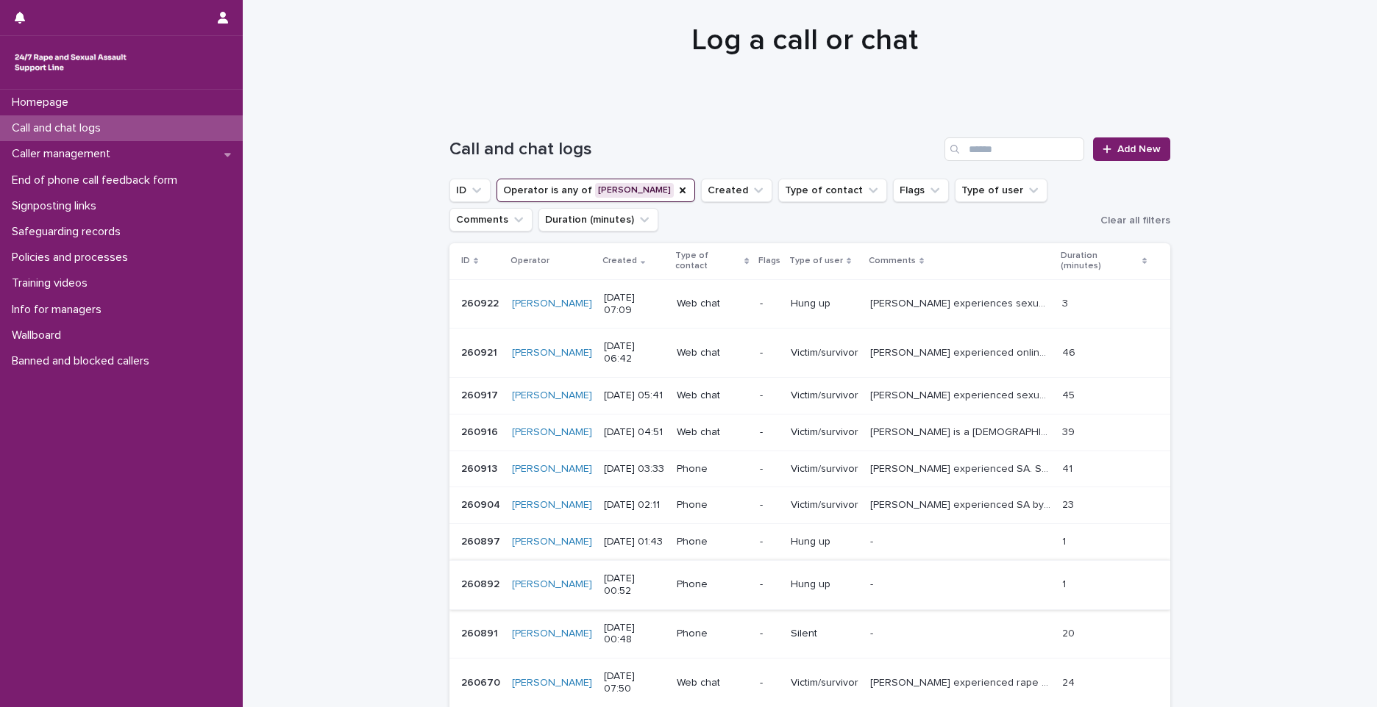
scroll to position [74, 0]
